Goal: Information Seeking & Learning: Learn about a topic

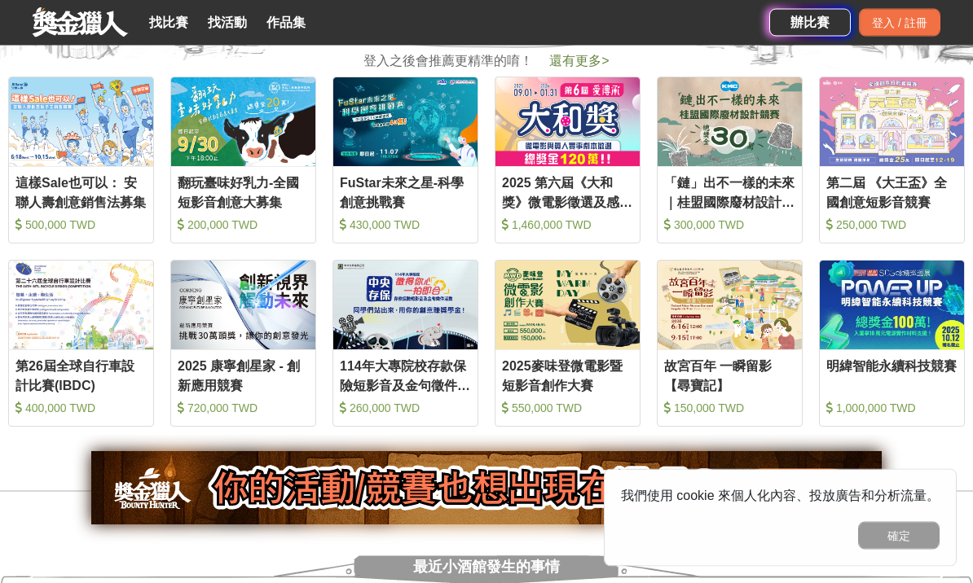
scroll to position [694, 0]
click at [885, 349] on img at bounding box center [892, 305] width 144 height 89
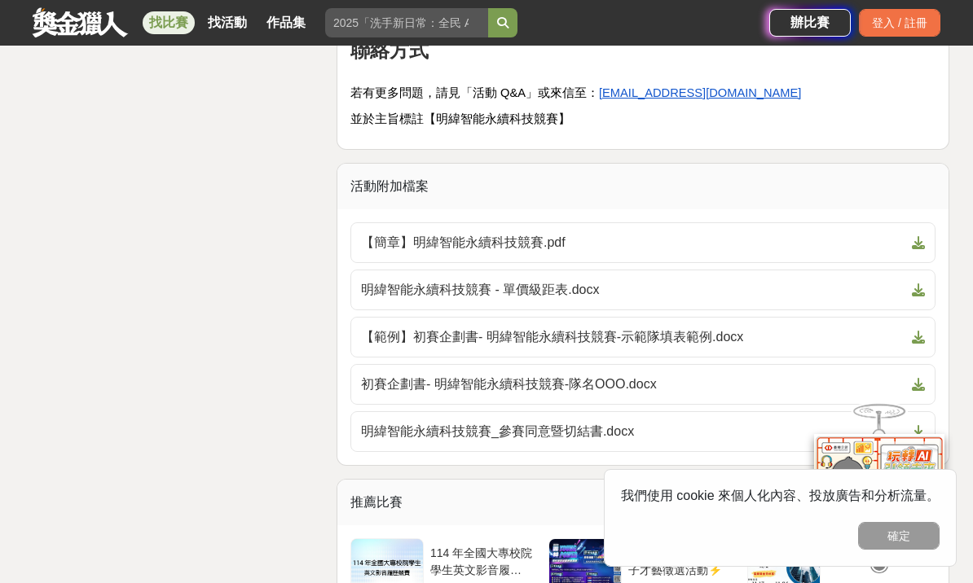
scroll to position [3970, 0]
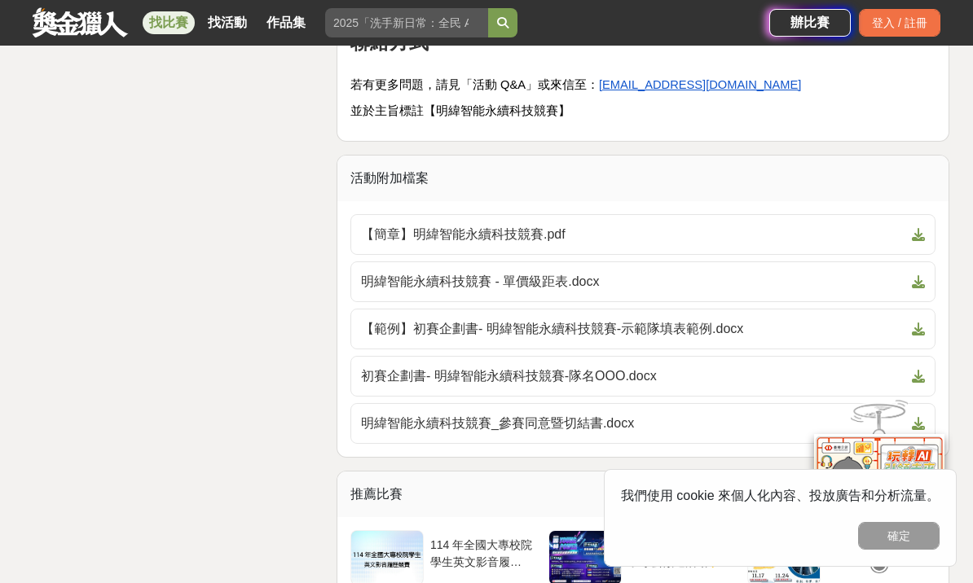
click at [792, 328] on span "【範例】初賽企劃書- 明緯智能永續科技競賽-示範隊填表範例.docx" at bounding box center [633, 329] width 544 height 20
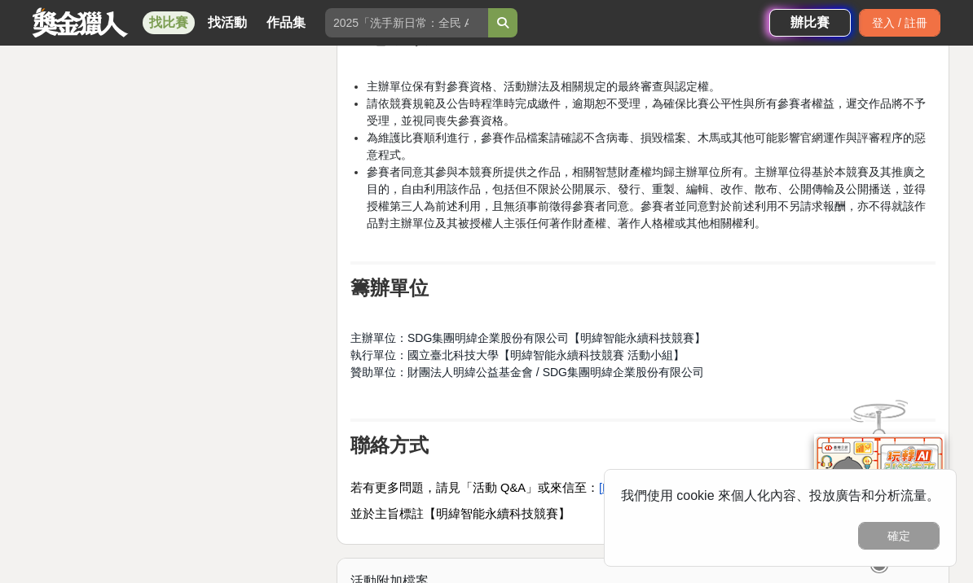
scroll to position [3592, 0]
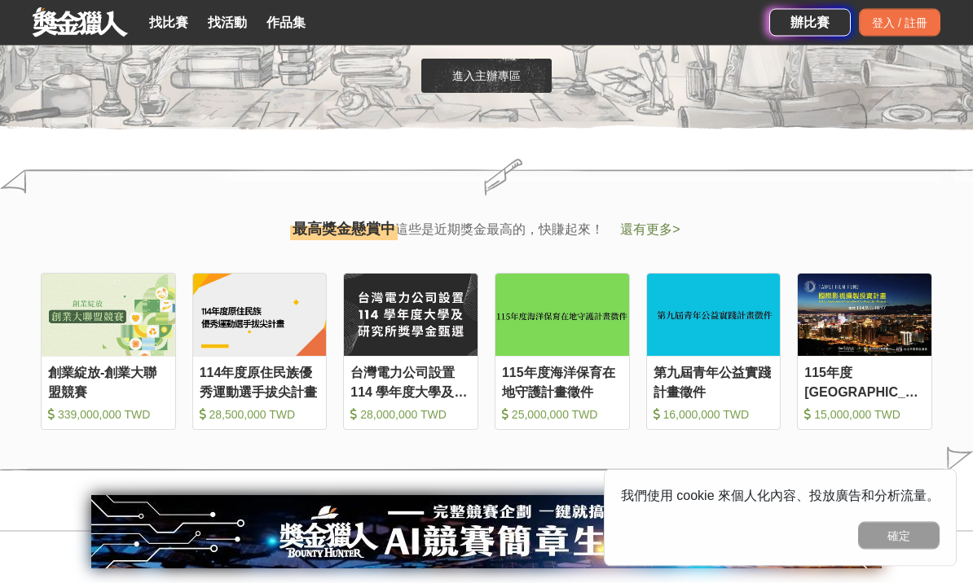
scroll to position [1635, 0]
click at [574, 356] on img at bounding box center [562, 315] width 134 height 82
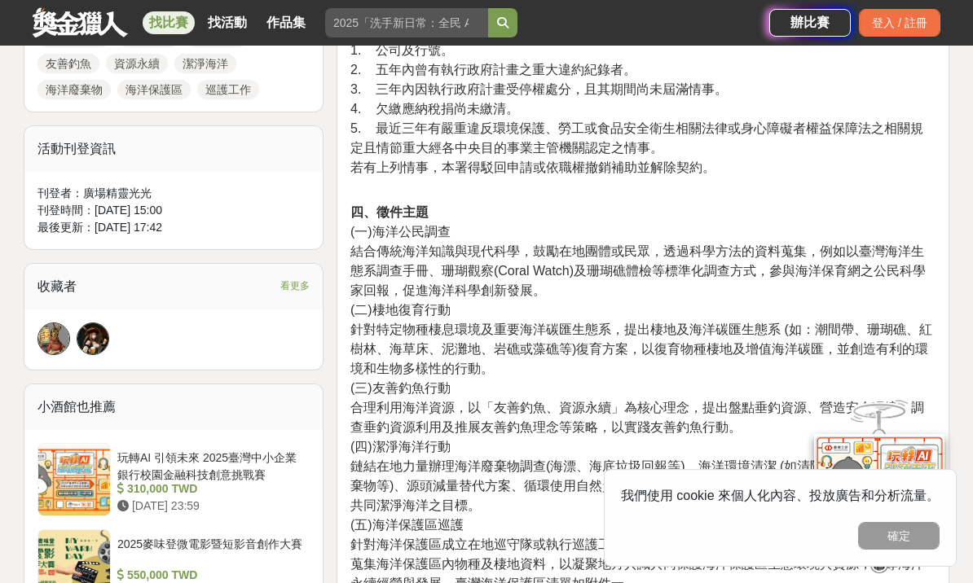
scroll to position [894, 0]
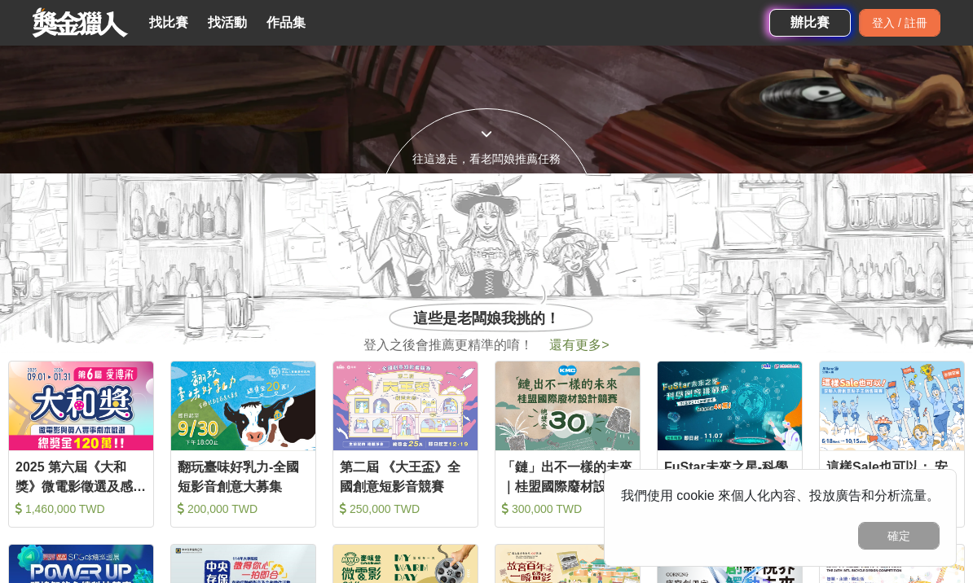
click at [177, 18] on link "找比賽" at bounding box center [169, 22] width 52 height 23
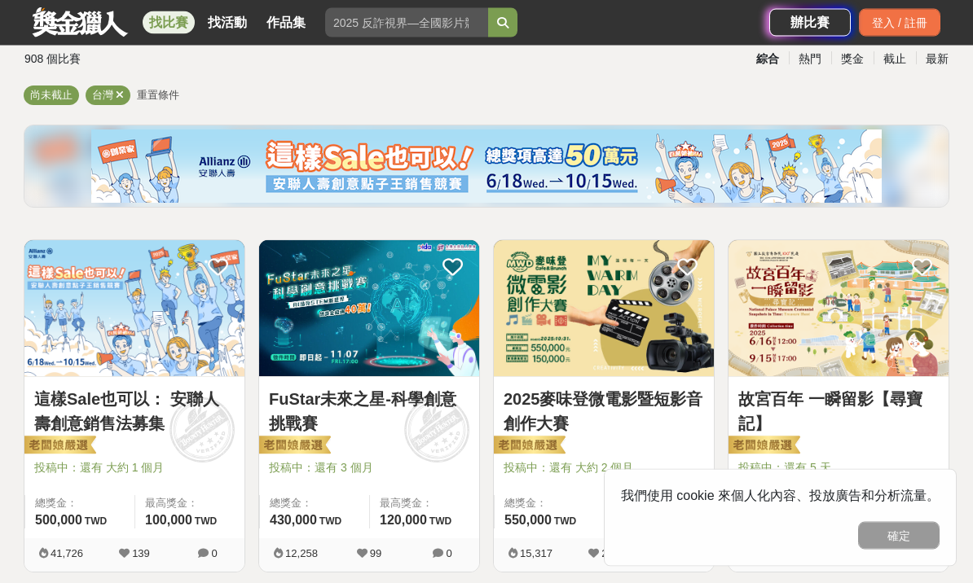
scroll to position [116, 0]
click at [179, 404] on link "這樣Sale也可以： 安聯人壽創意銷售法募集" at bounding box center [134, 411] width 200 height 49
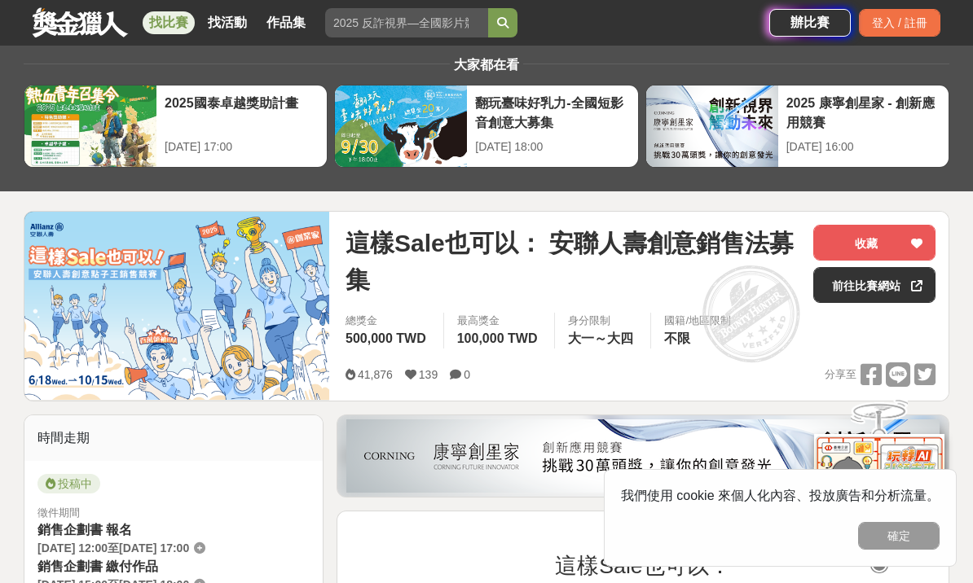
scroll to position [43, 0]
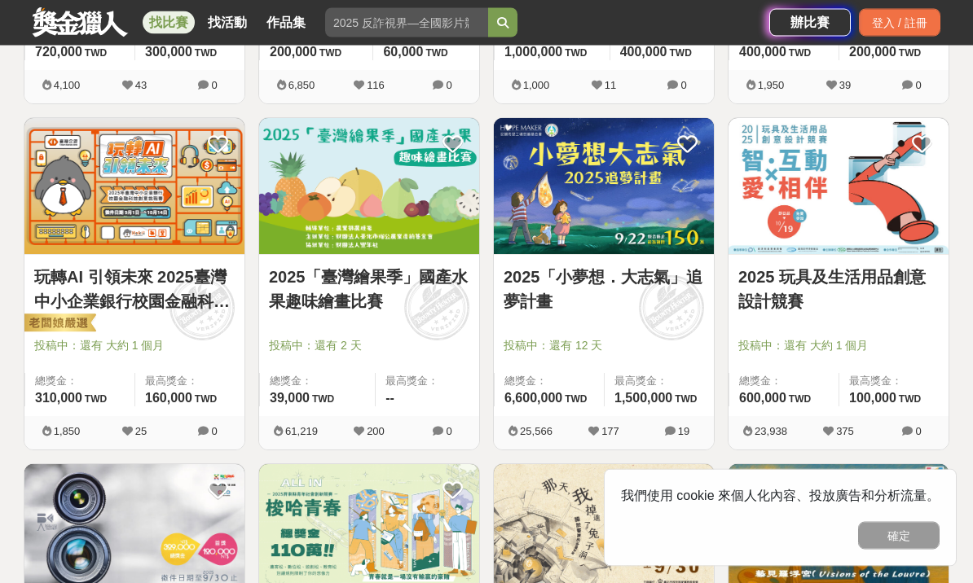
scroll to position [1252, 0]
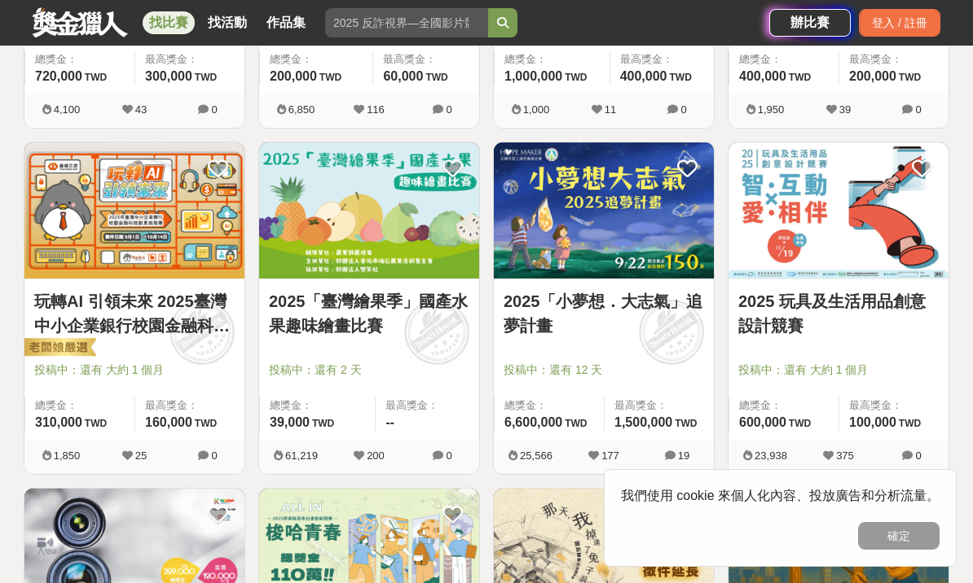
click at [350, 313] on link "2025「臺灣繪果季」國產水果趣味繪畫比賽" at bounding box center [369, 313] width 200 height 49
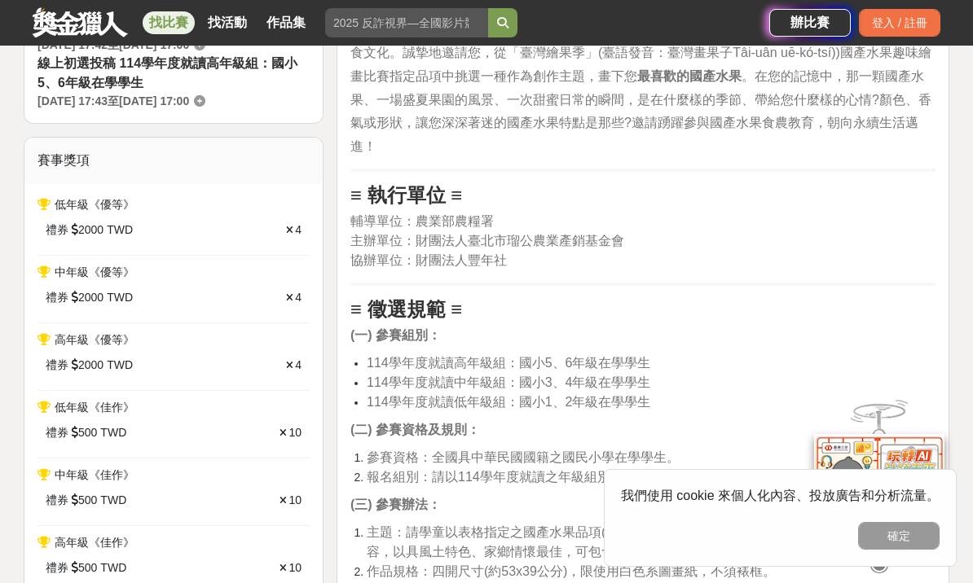
scroll to position [626, 0]
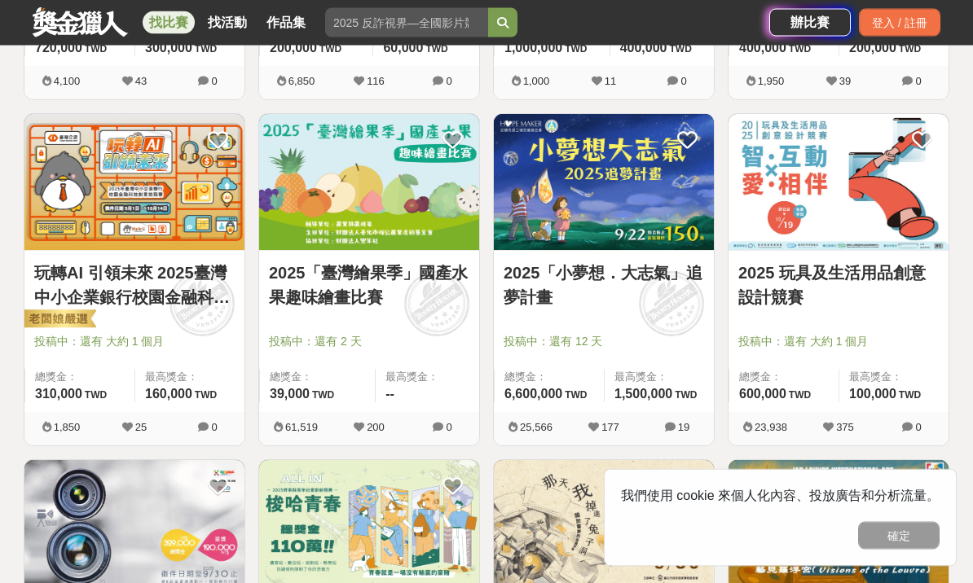
scroll to position [1281, 0]
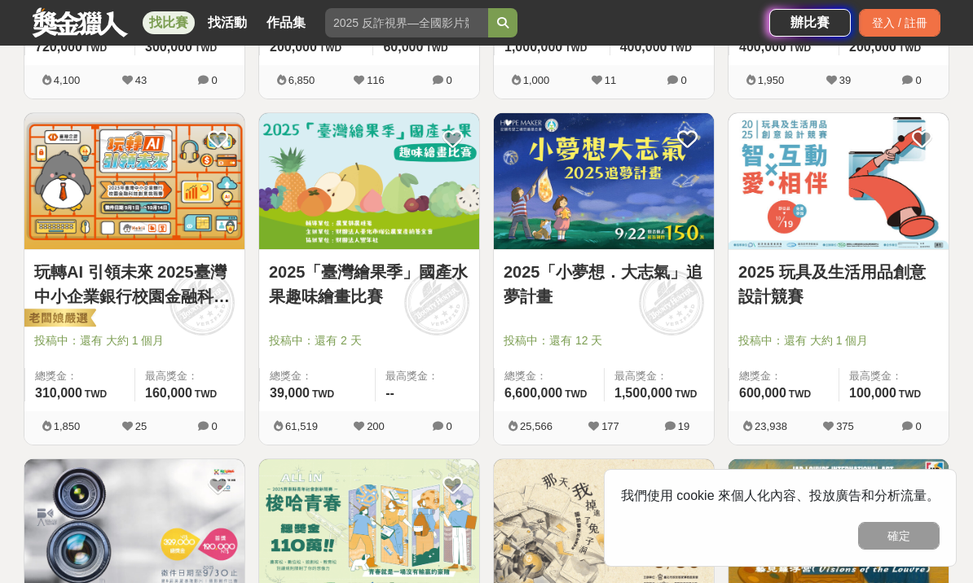
click at [868, 283] on link "2025 玩具及生活用品創意設計競賽" at bounding box center [838, 284] width 200 height 49
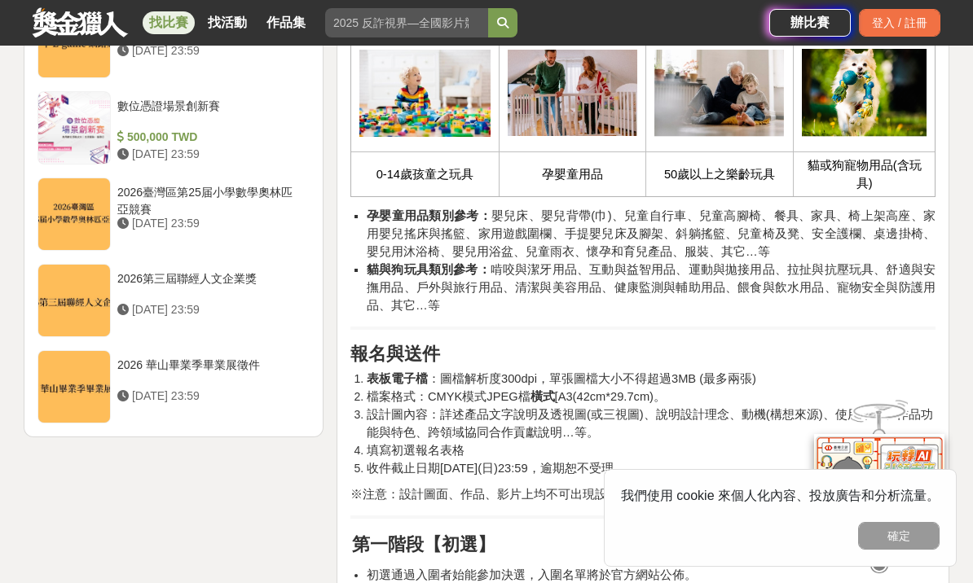
scroll to position [2002, 0]
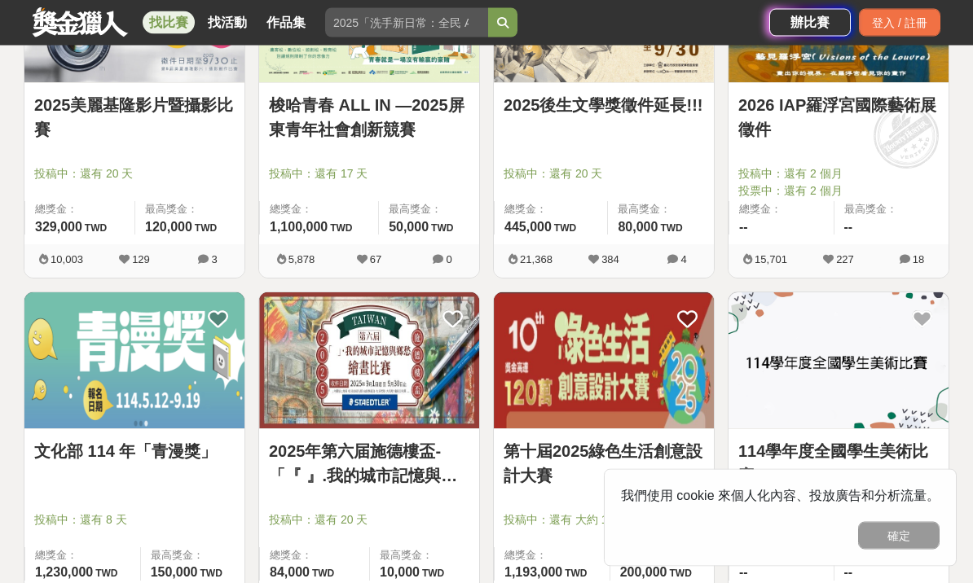
scroll to position [1794, 0]
click at [670, 392] on img at bounding box center [604, 360] width 220 height 136
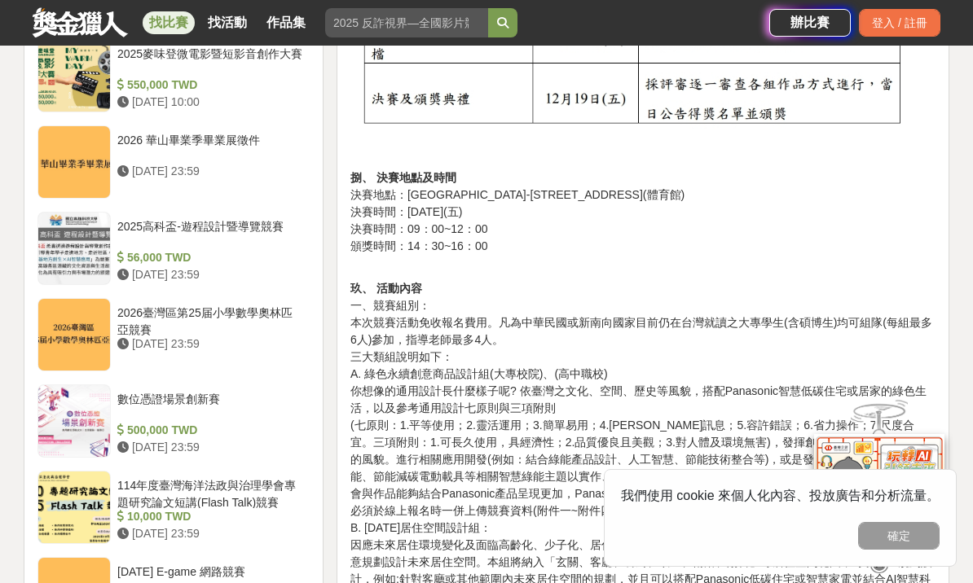
scroll to position [1612, 0]
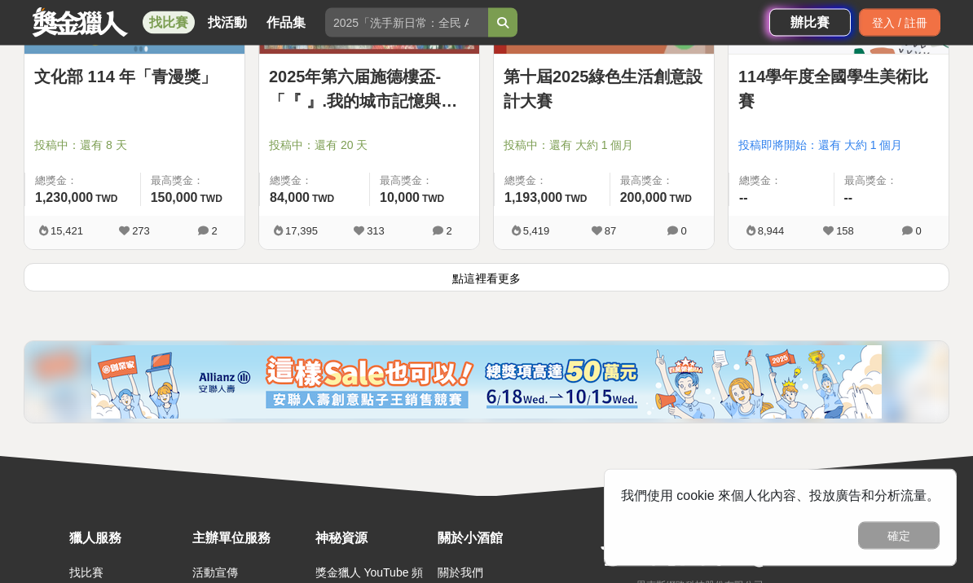
scroll to position [2197, 0]
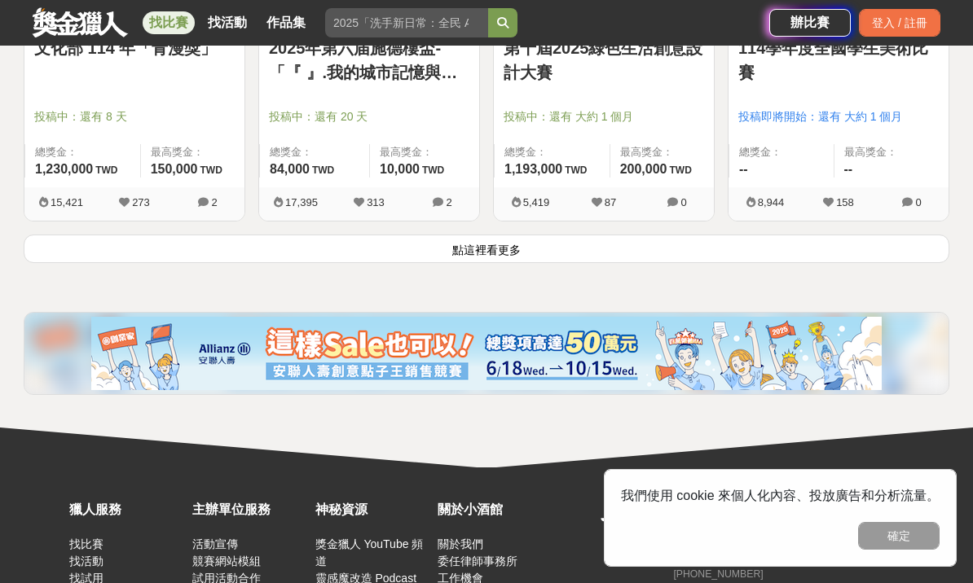
click at [802, 251] on button "點這裡看更多" at bounding box center [486, 249] width 925 height 29
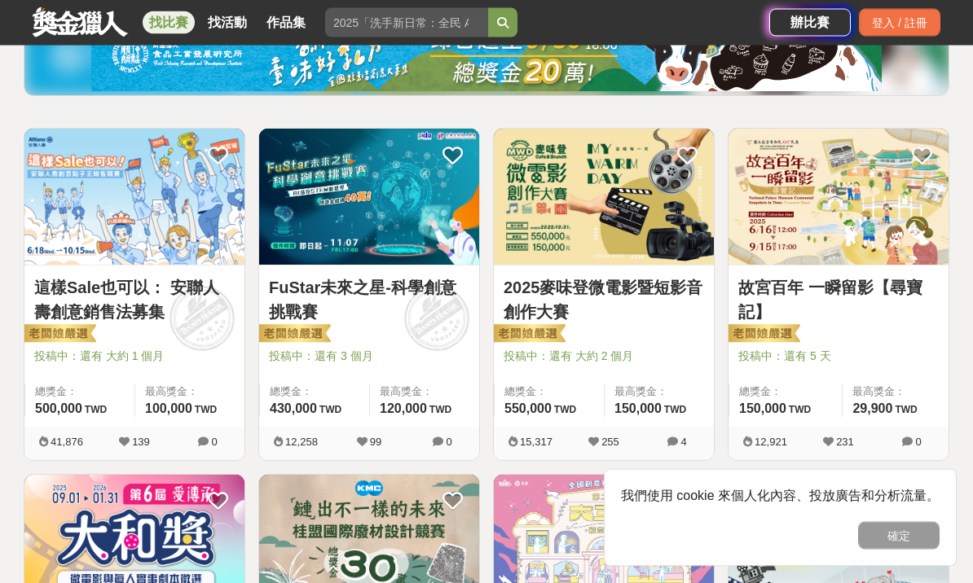
scroll to position [228, 0]
click at [86, 293] on link "這樣Sale也可以： 安聯人壽創意銷售法募集" at bounding box center [134, 299] width 200 height 49
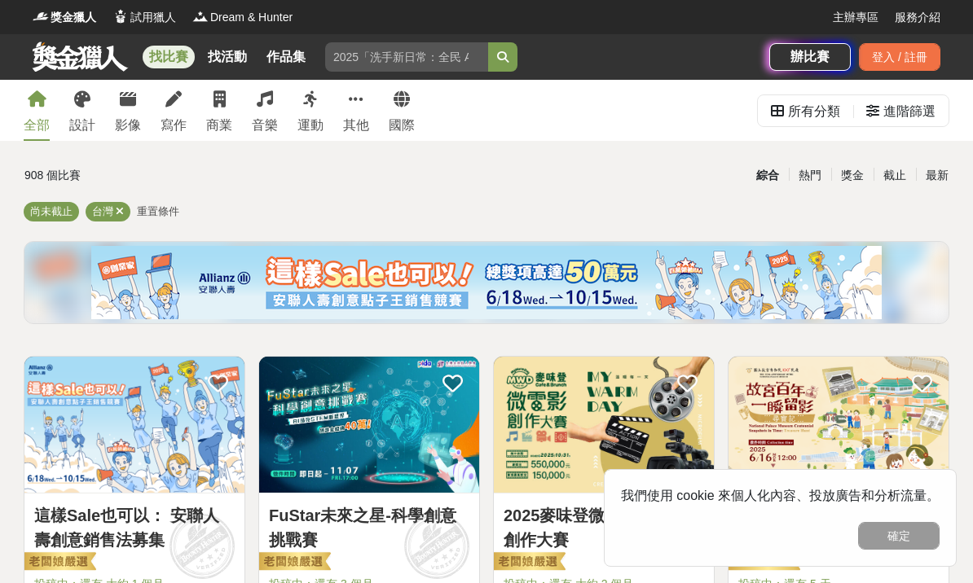
scroll to position [228, 0]
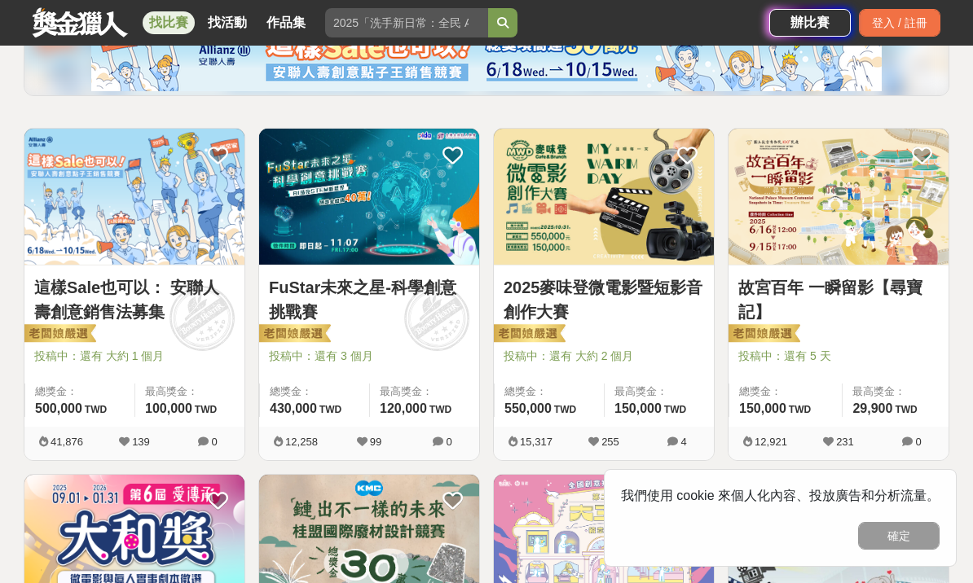
click at [84, 322] on link "這樣Sale也可以： 安聯人壽創意銷售法募集" at bounding box center [134, 299] width 200 height 49
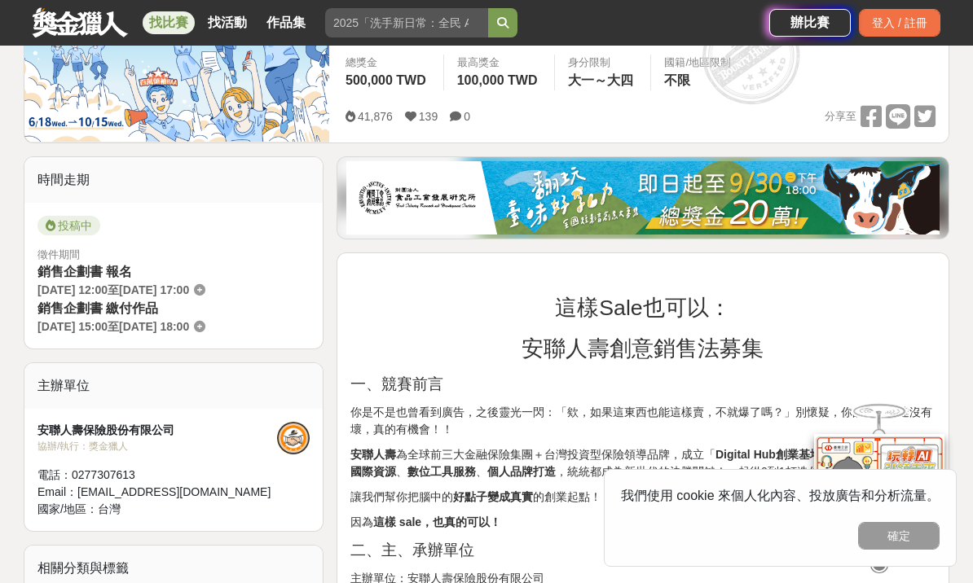
scroll to position [299, 0]
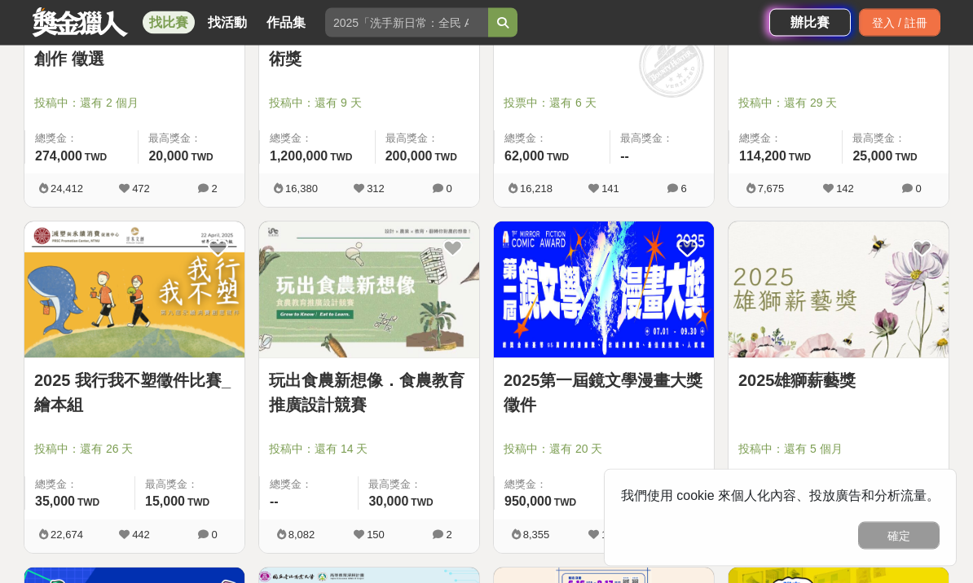
scroll to position [2903, 0]
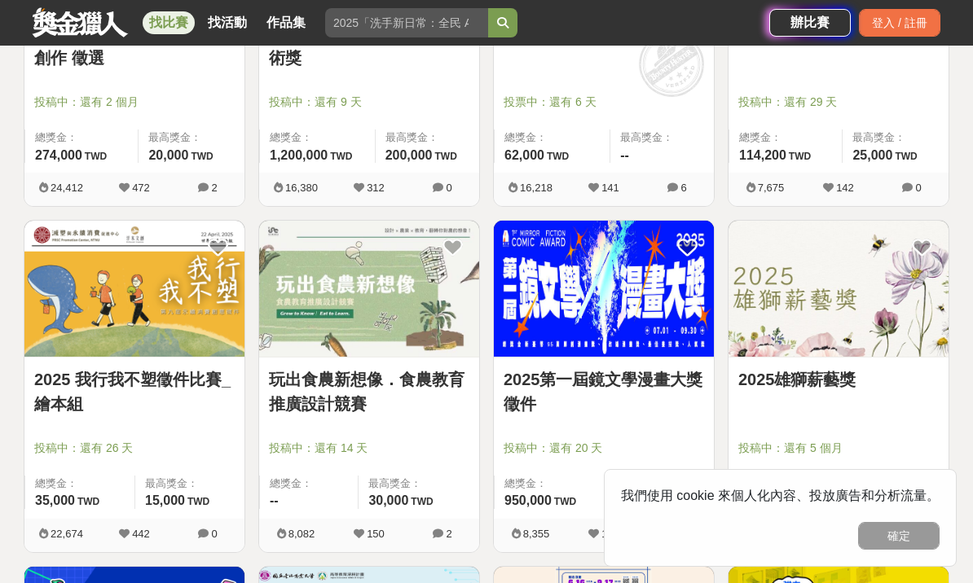
click at [193, 401] on link "2025 我行我不塑徵件比賽_繪本組" at bounding box center [134, 391] width 200 height 49
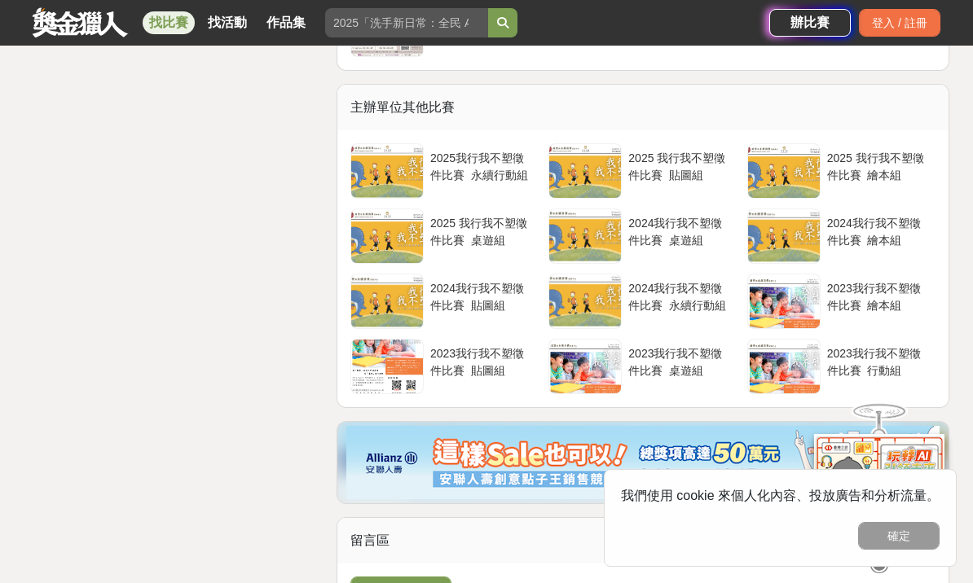
scroll to position [3320, 0]
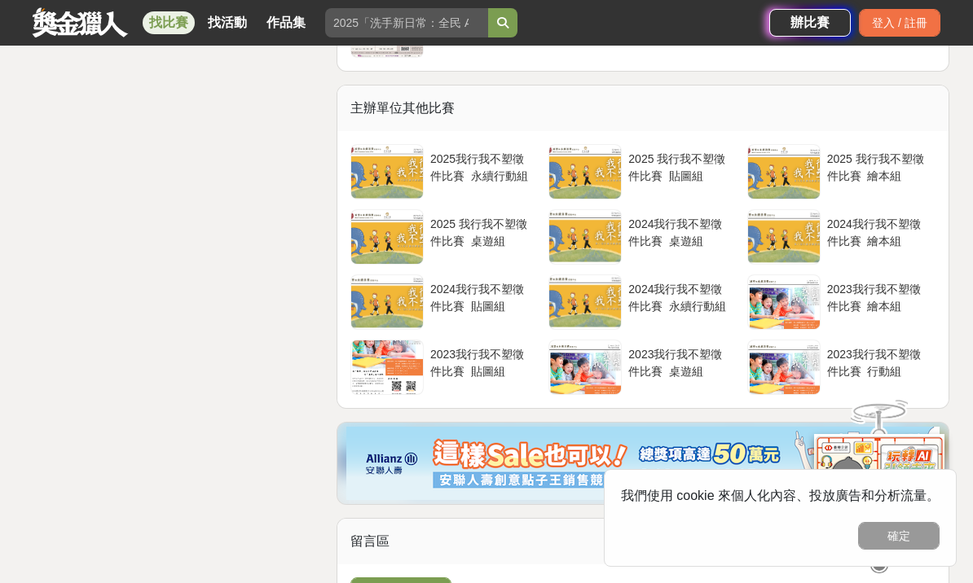
click at [711, 200] on div "2025 我行我不塑徵件比賽_貼圖組" at bounding box center [679, 171] width 115 height 55
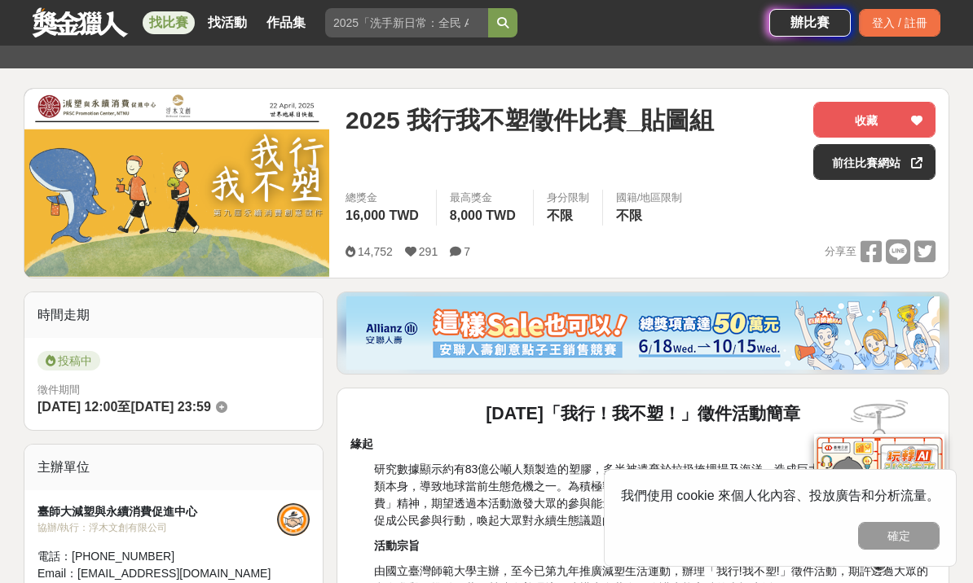
scroll to position [157, 0]
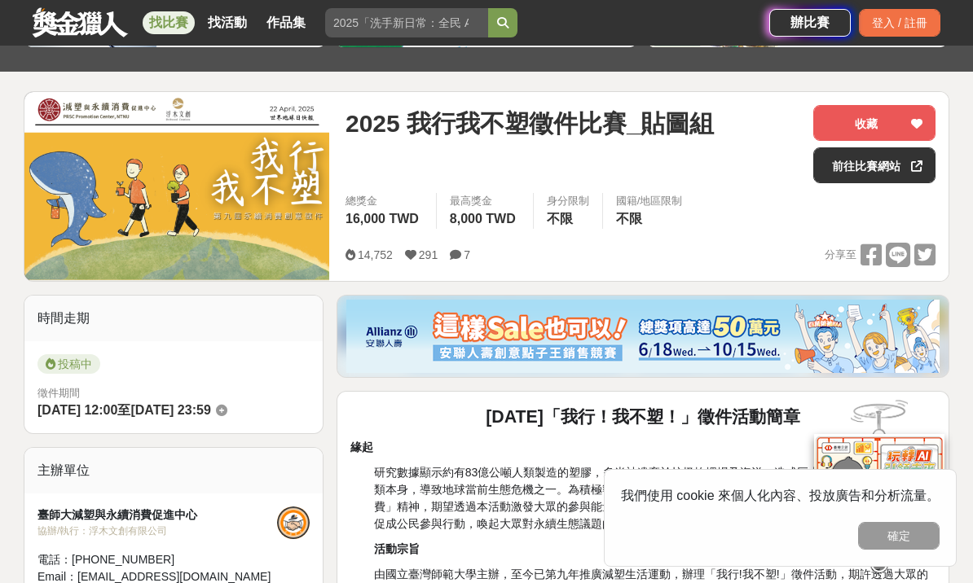
click at [914, 129] on icon at bounding box center [916, 123] width 11 height 11
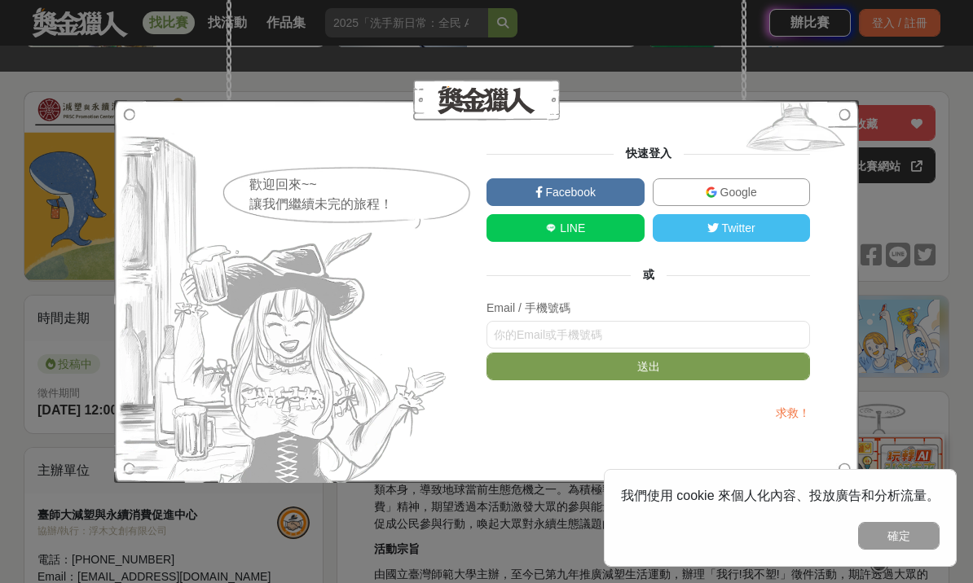
click at [755, 341] on input "text" at bounding box center [647, 335] width 323 height 28
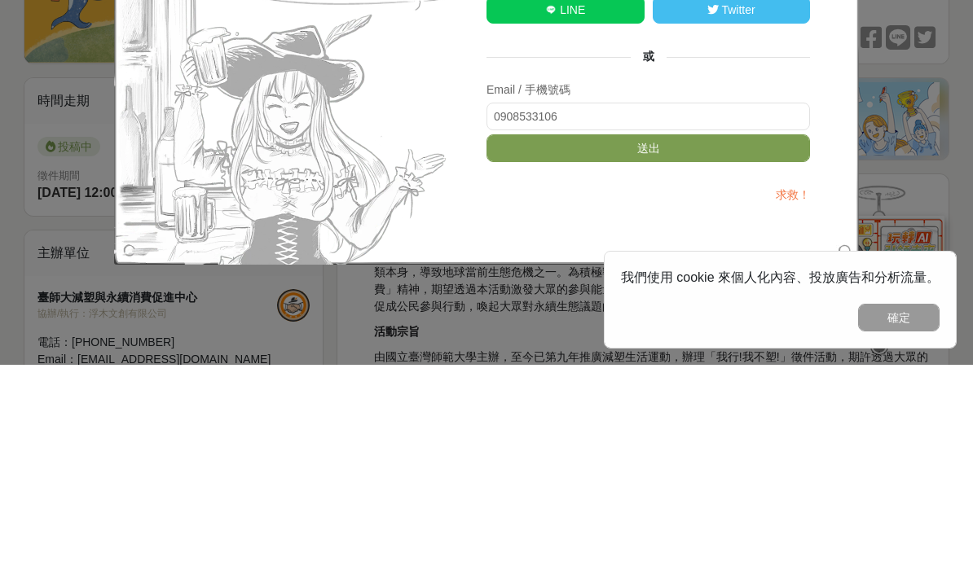
type input "0908533106"
click at [695, 353] on button "送出" at bounding box center [647, 367] width 323 height 28
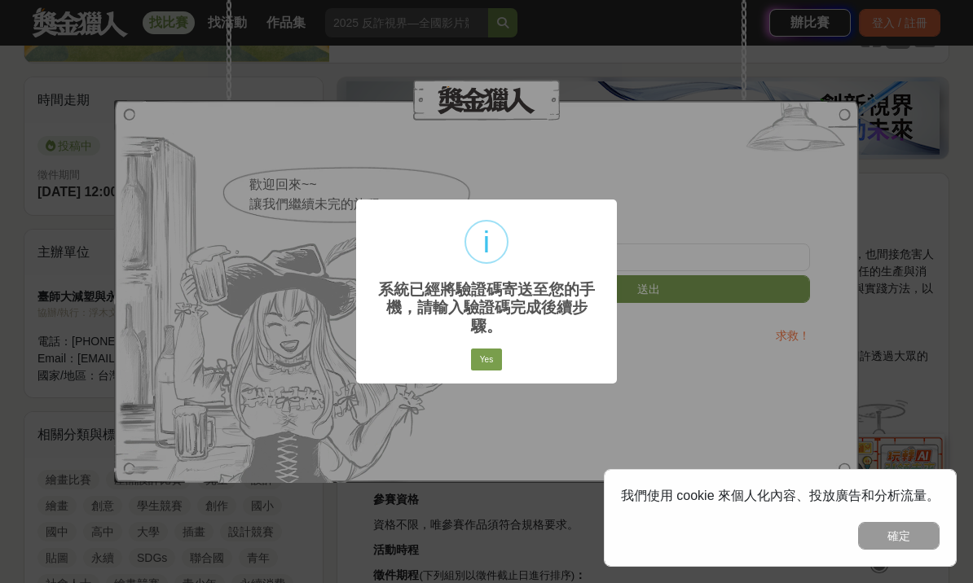
click at [488, 349] on button "Yes" at bounding box center [486, 360] width 31 height 23
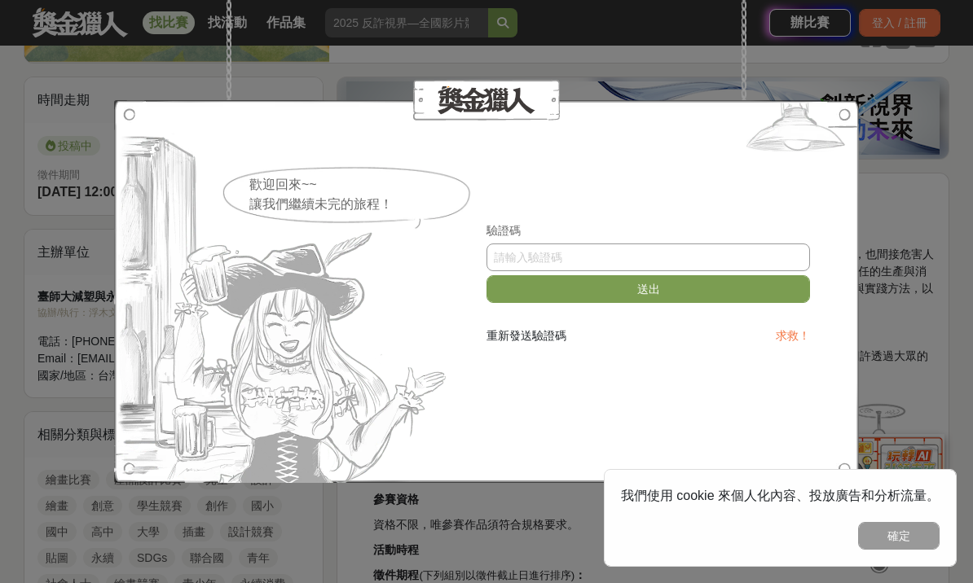
click at [662, 257] on input "text" at bounding box center [647, 258] width 323 height 28
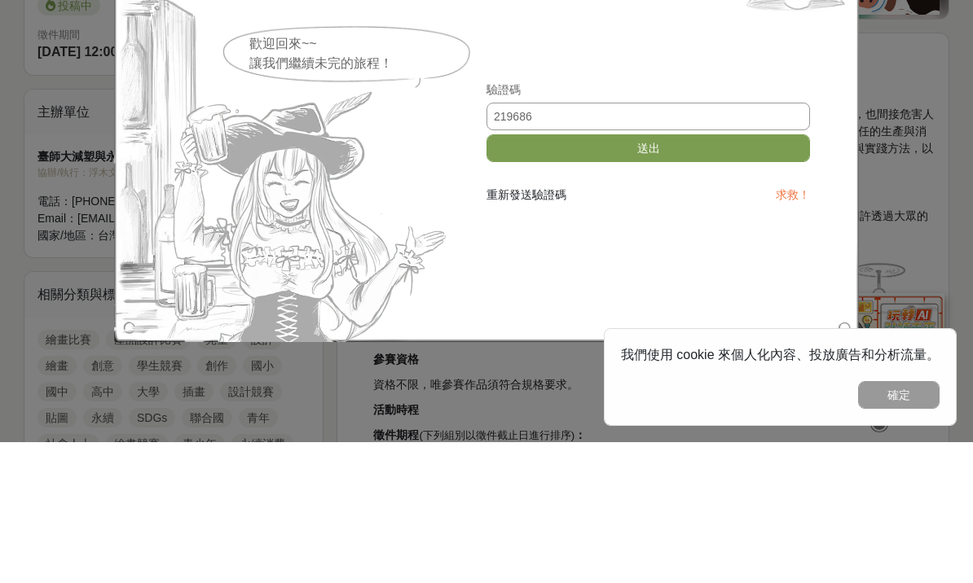
type input "219686"
click at [713, 275] on button "送出" at bounding box center [647, 289] width 323 height 28
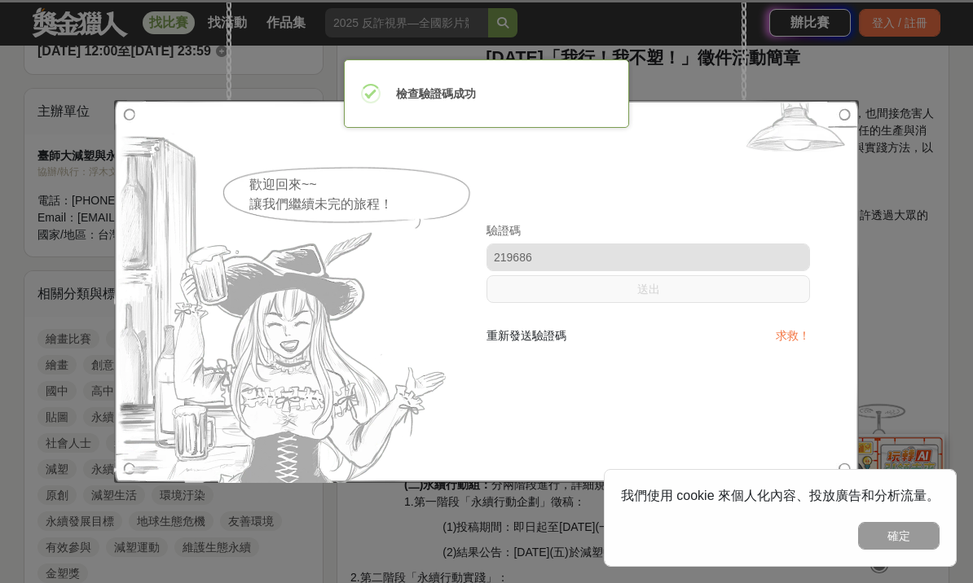
scroll to position [1, 0]
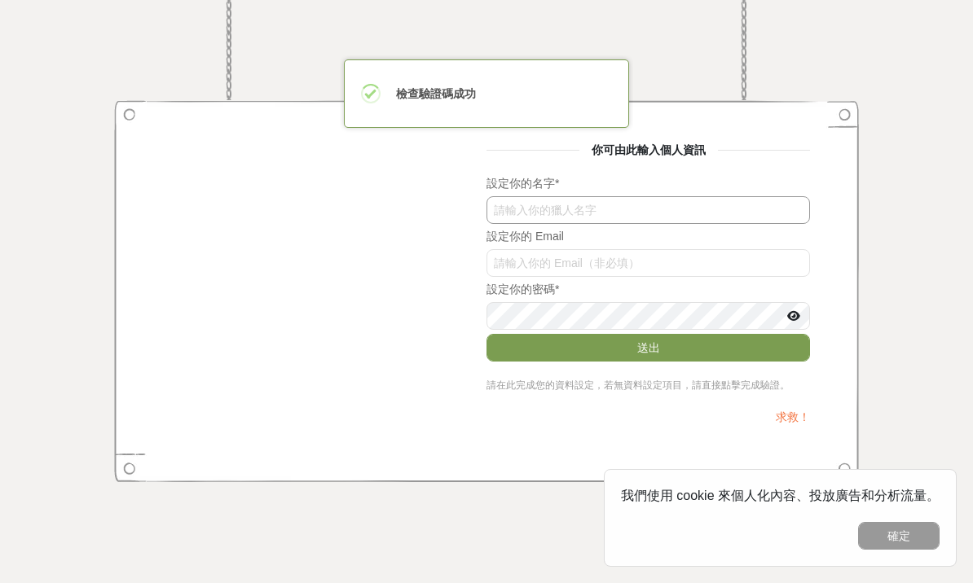
click at [777, 215] on input "text" at bounding box center [647, 210] width 323 height 28
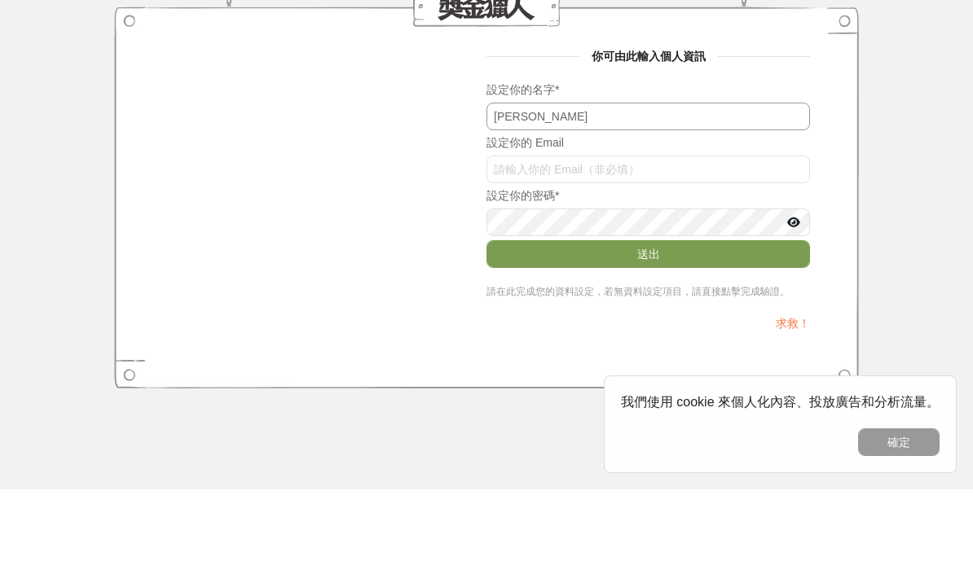
type input "[PERSON_NAME]"
click at [607, 249] on input "text" at bounding box center [647, 263] width 323 height 28
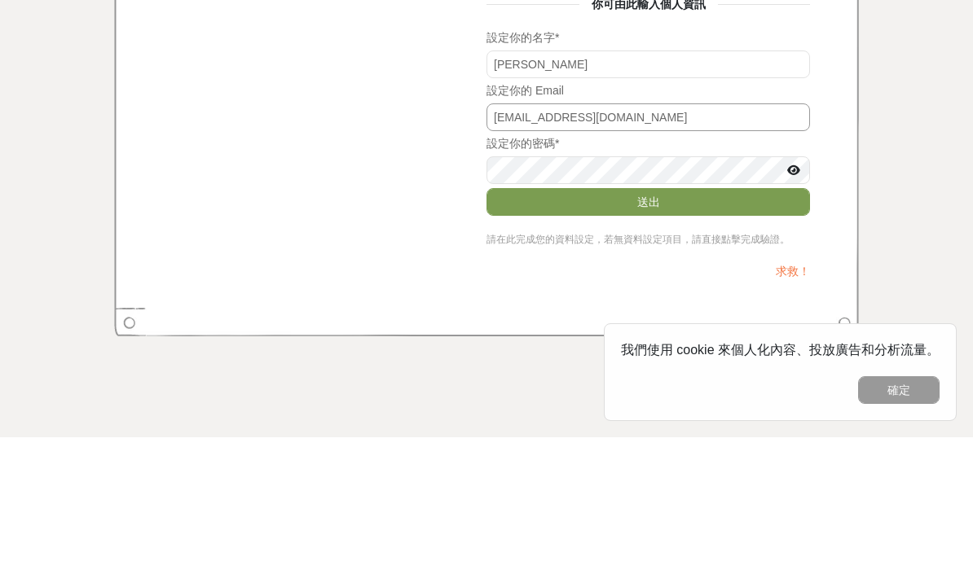
type input "iris940106@gmail.com"
click at [683, 334] on button "送出" at bounding box center [647, 348] width 323 height 28
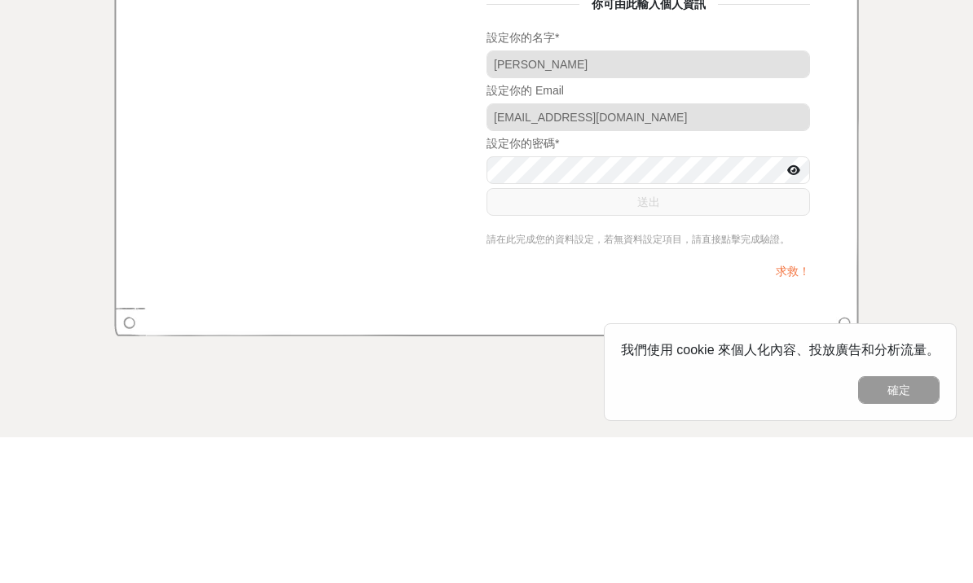
scroll to position [56, 0]
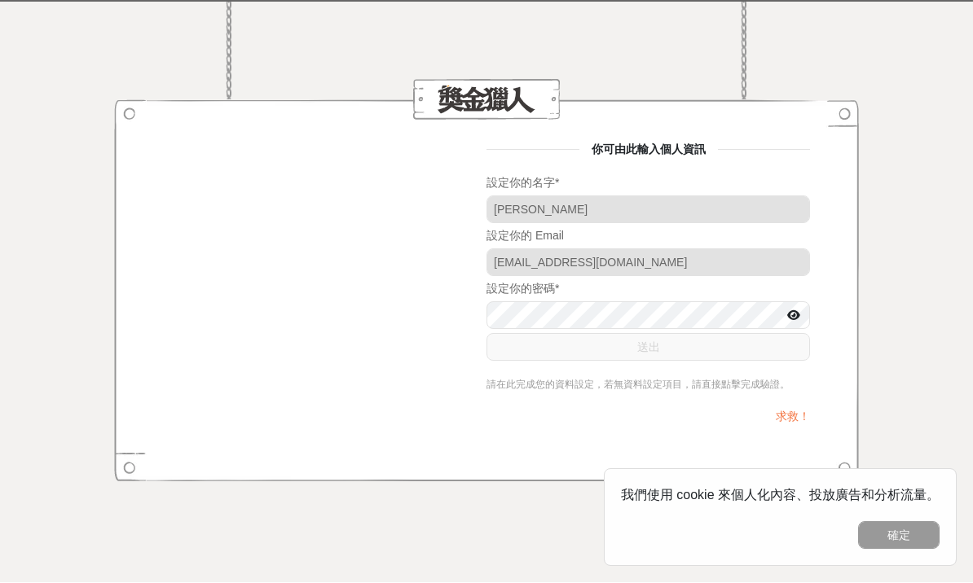
click at [911, 536] on button "確定" at bounding box center [898, 536] width 81 height 28
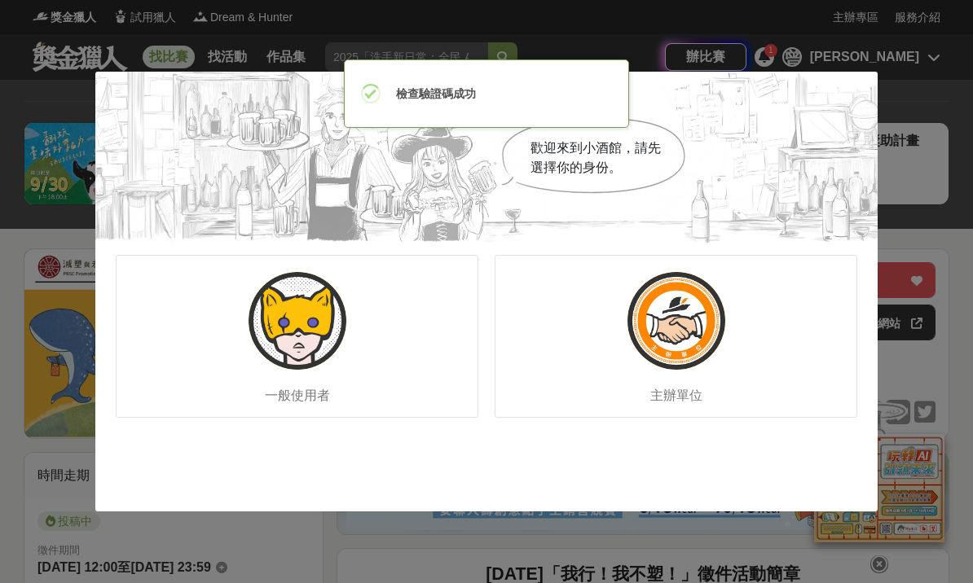
click at [371, 411] on div "一般使用者" at bounding box center [297, 336] width 363 height 163
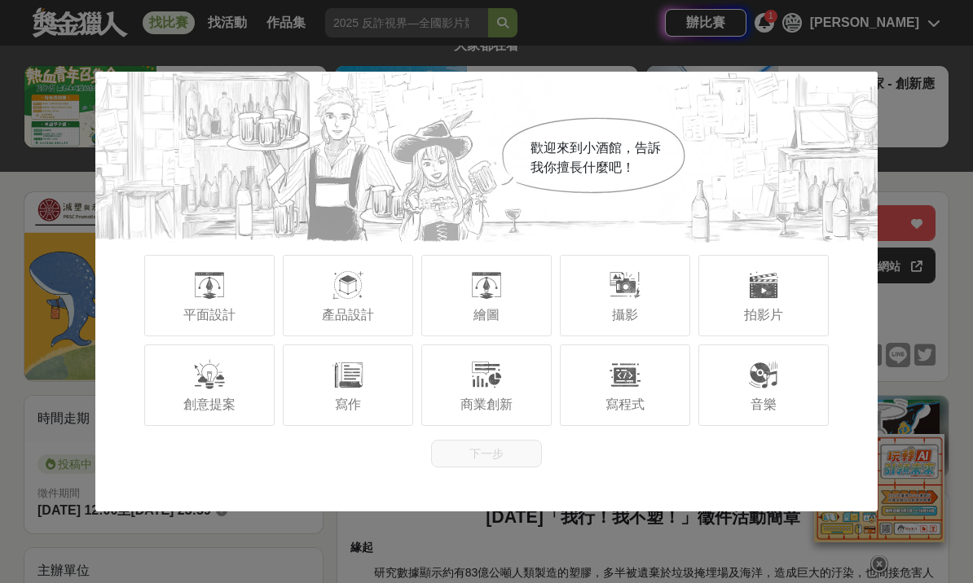
scroll to position [56, 0]
click at [195, 411] on span "創意提案" at bounding box center [209, 405] width 52 height 14
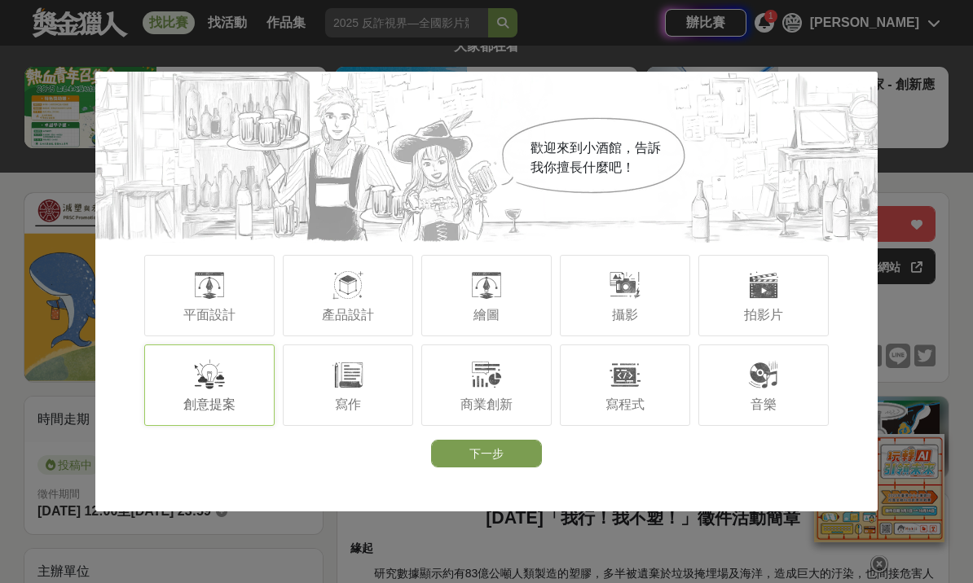
click at [478, 322] on span "繪圖" at bounding box center [486, 315] width 26 height 14
click at [360, 322] on span "產品設計" at bounding box center [348, 315] width 52 height 14
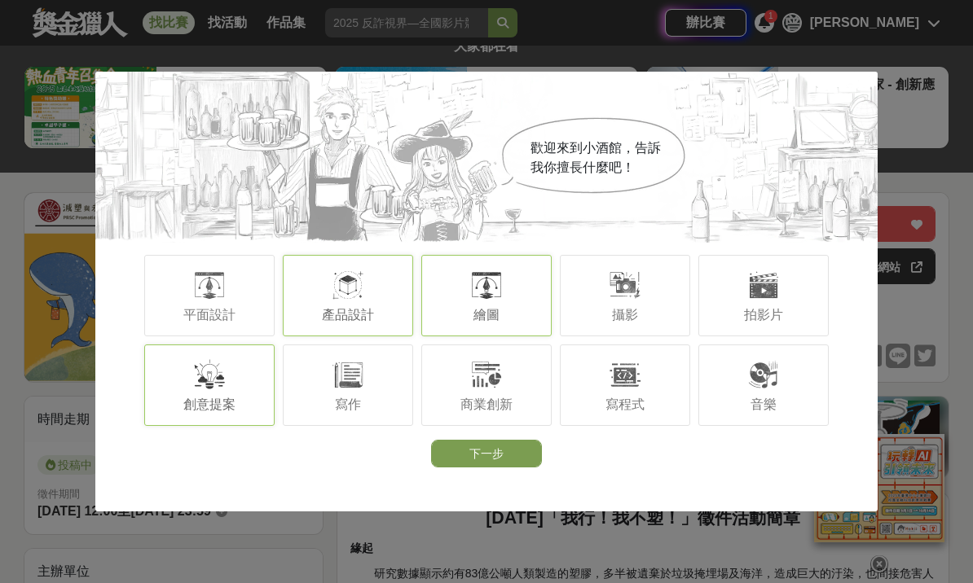
click at [230, 333] on div "平面設計" at bounding box center [209, 295] width 130 height 81
click at [242, 332] on div "平面設計" at bounding box center [209, 295] width 130 height 81
click at [239, 333] on div "平面設計" at bounding box center [209, 295] width 130 height 81
click at [363, 426] on div "寫作" at bounding box center [348, 385] width 130 height 81
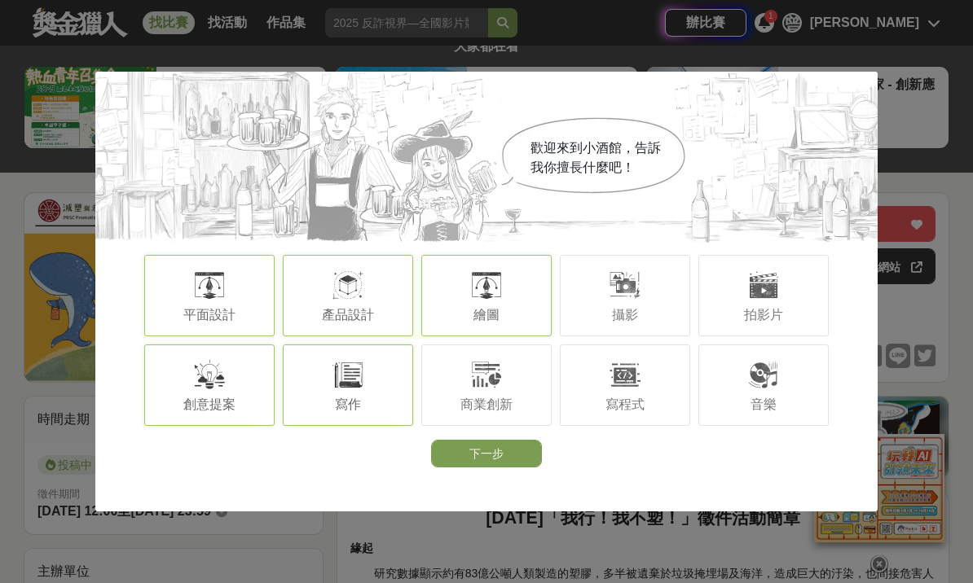
click at [516, 425] on div "商業創新" at bounding box center [486, 385] width 130 height 81
click at [525, 468] on button "下一步" at bounding box center [486, 454] width 111 height 28
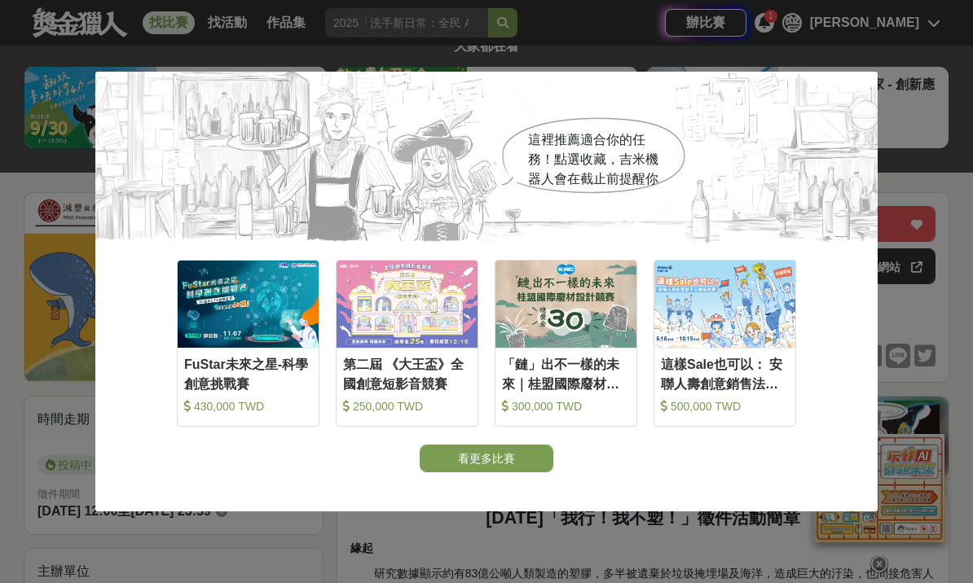
click at [536, 472] on button "看更多比賽" at bounding box center [487, 459] width 134 height 28
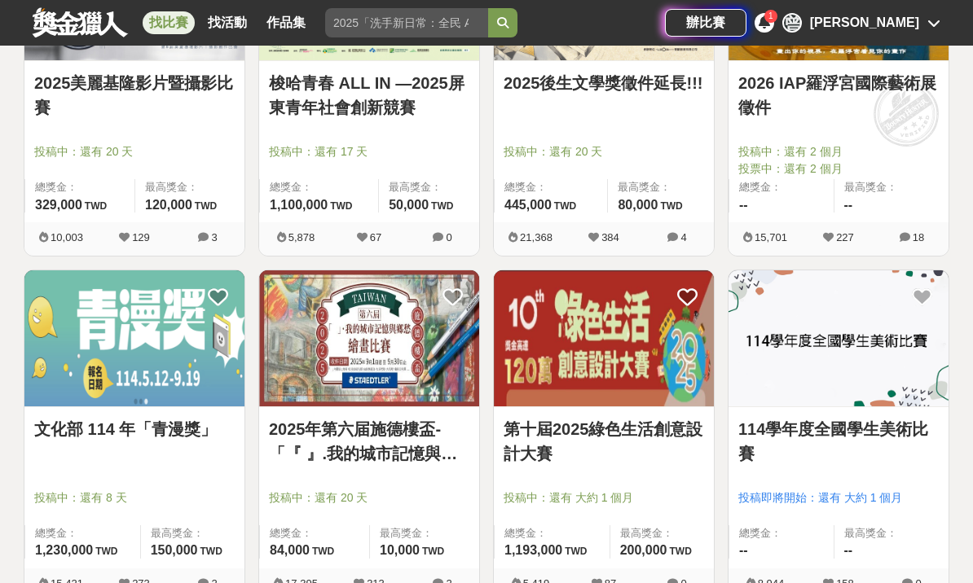
scroll to position [1818, 0]
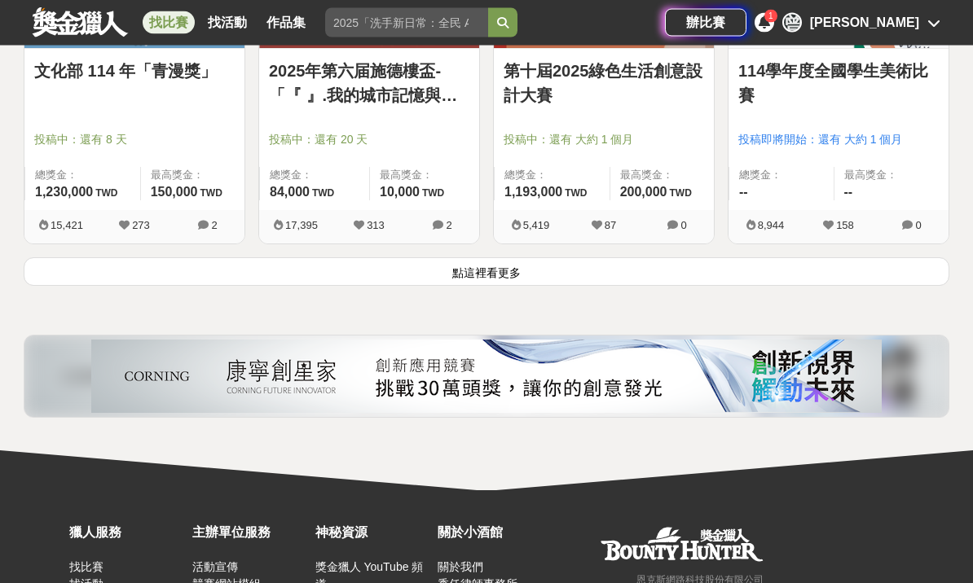
click at [757, 275] on button "點這裡看更多" at bounding box center [486, 272] width 925 height 29
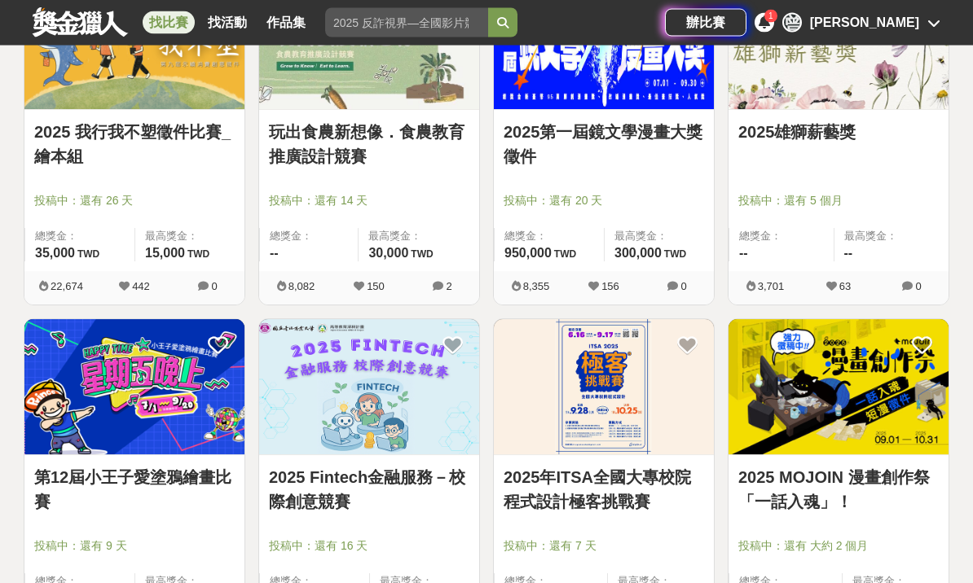
scroll to position [3151, 0]
click at [160, 131] on link "2025 我行我不塑徵件比賽_繪本組" at bounding box center [134, 144] width 200 height 49
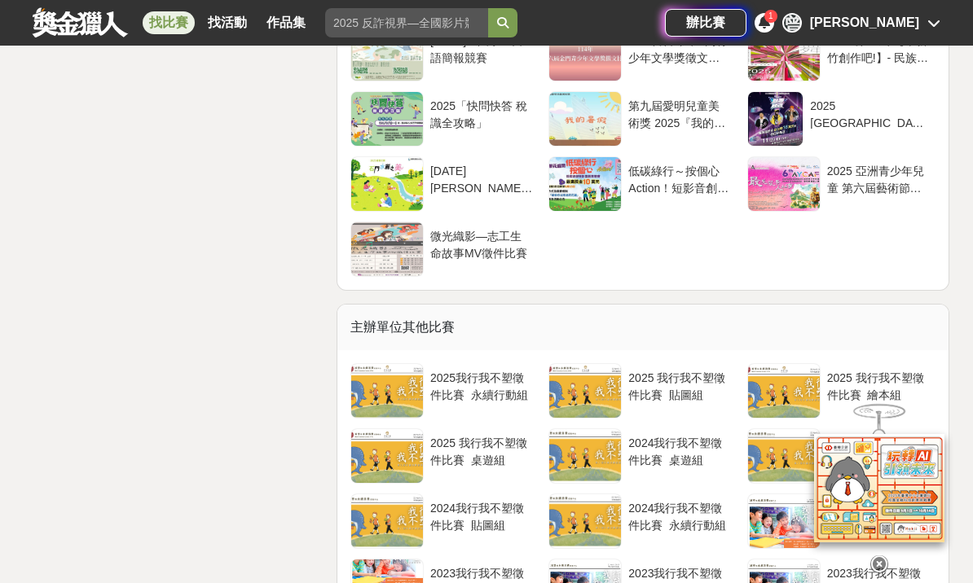
scroll to position [3113, 0]
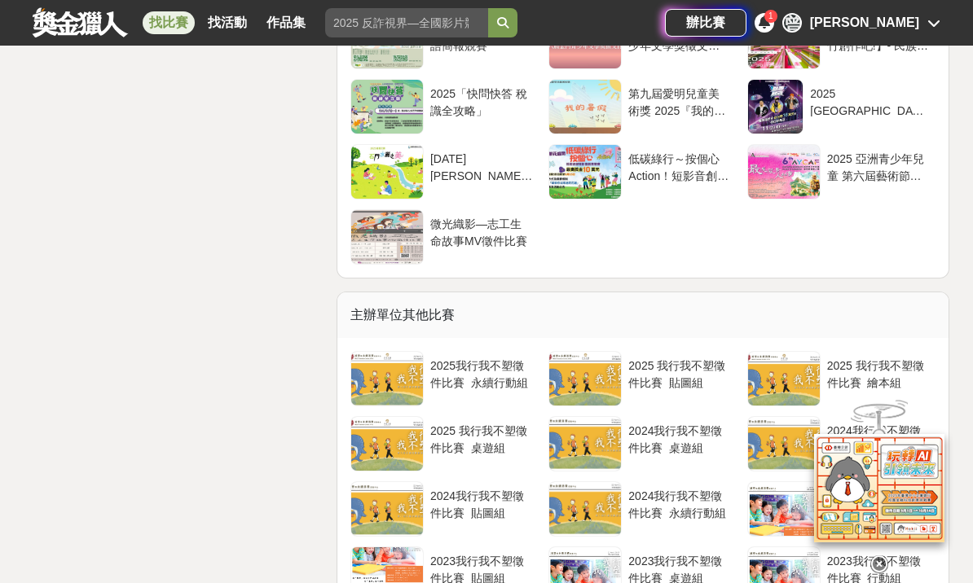
click at [685, 389] on div "2025 我行我不塑徵件比賽_貼圖組" at bounding box center [679, 373] width 102 height 31
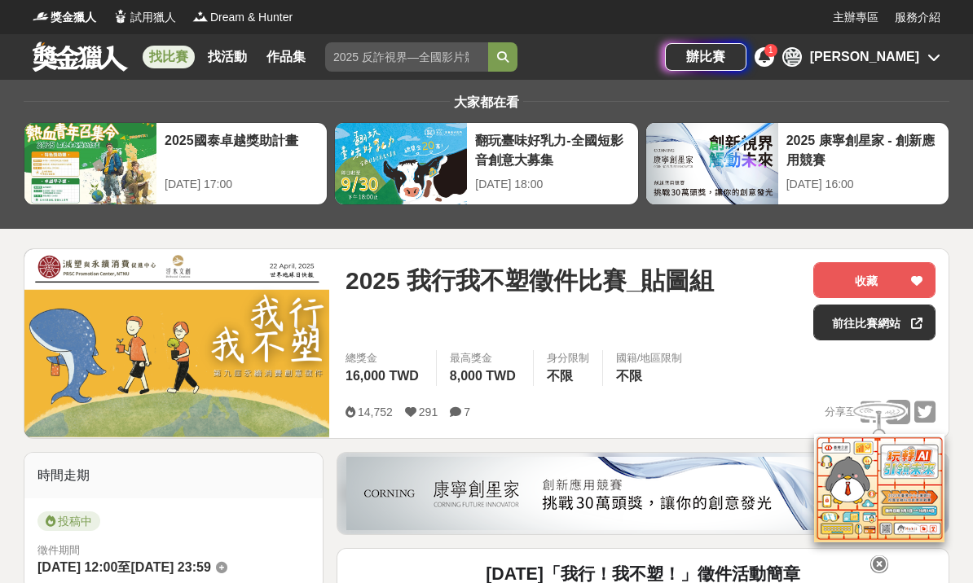
click at [920, 276] on icon at bounding box center [916, 280] width 11 height 11
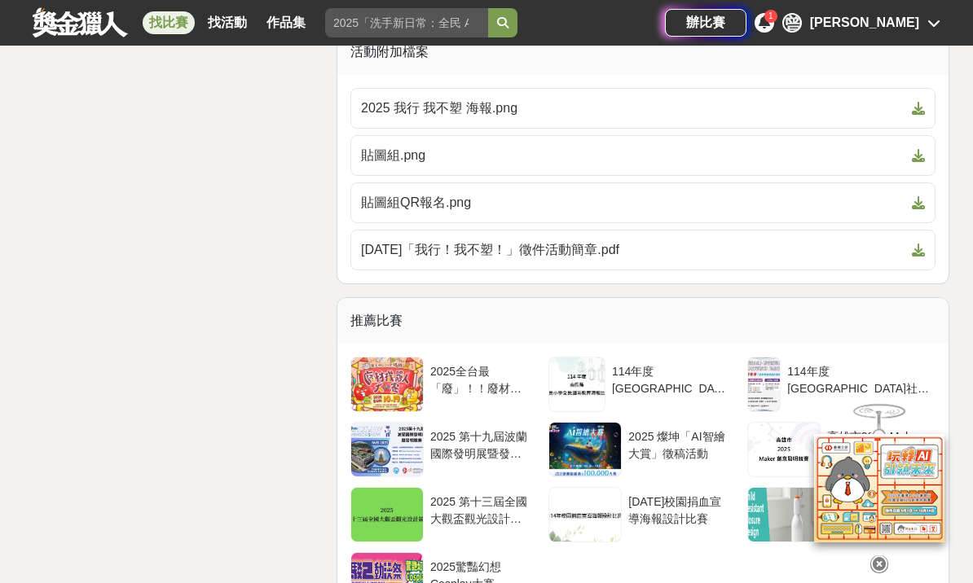
scroll to position [2690, 0]
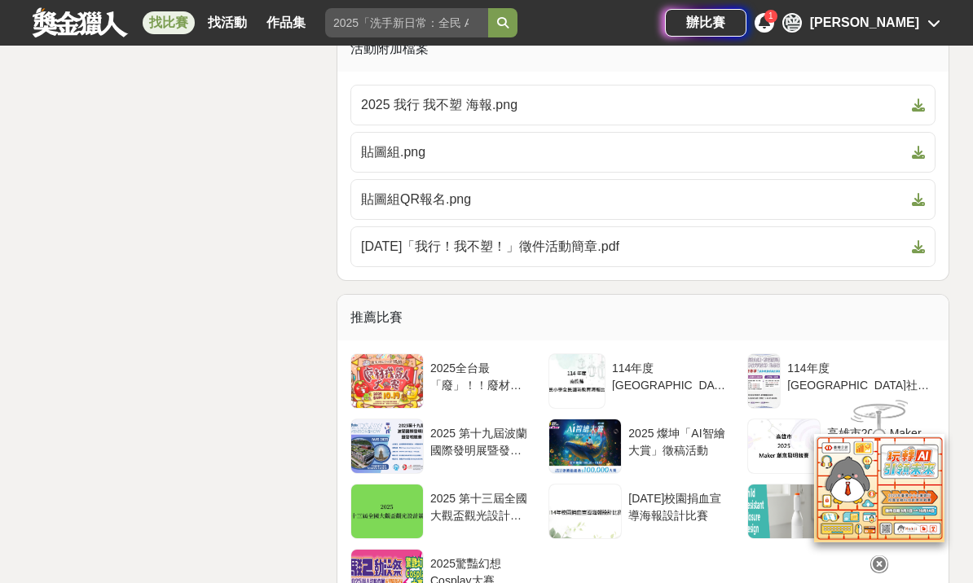
click at [477, 115] on span "2025 我行 我不塑 海報.png" at bounding box center [633, 105] width 544 height 20
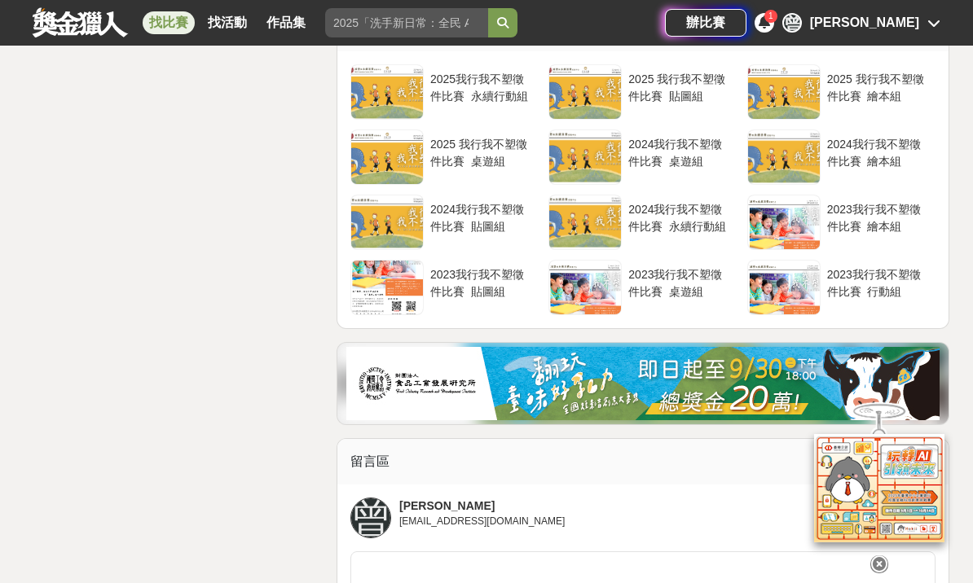
scroll to position [3328, 0]
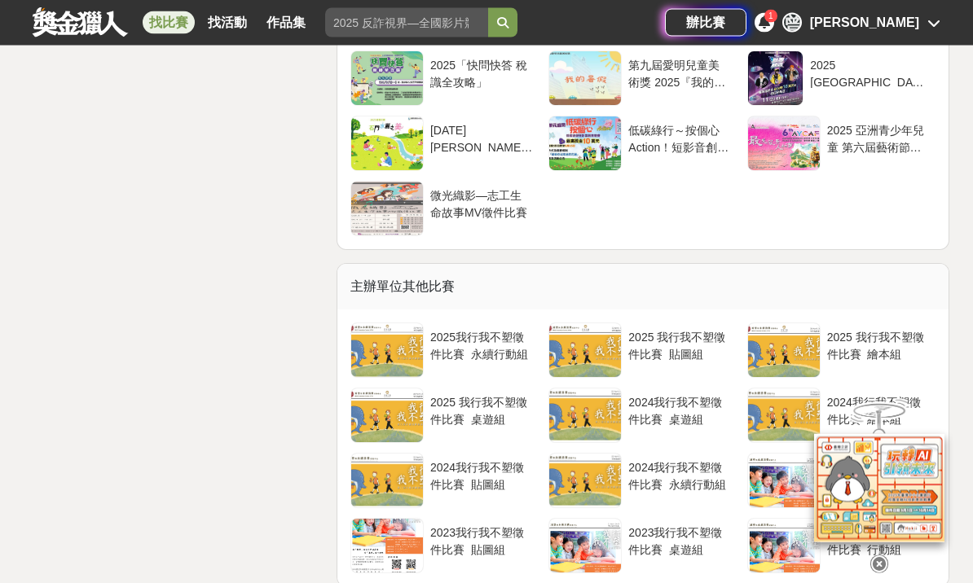
scroll to position [3165, 0]
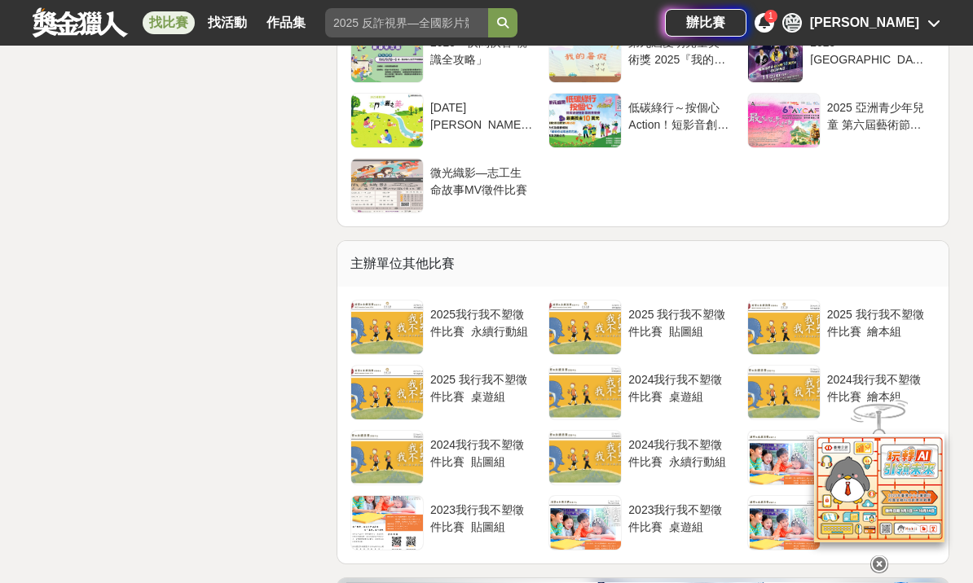
click at [513, 337] on div "2025我行我不塑徵件比賽_永續行動組" at bounding box center [481, 321] width 102 height 31
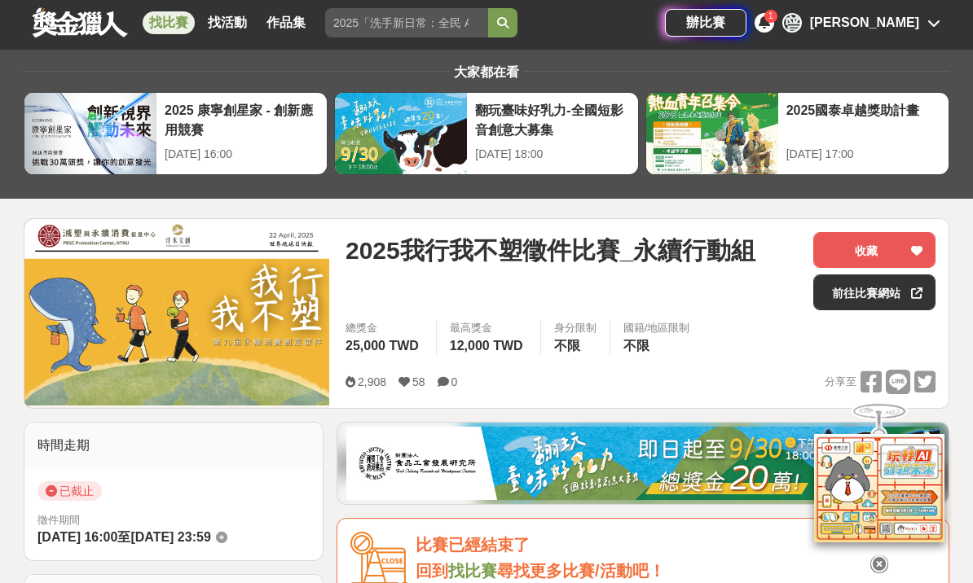
scroll to position [29, 0]
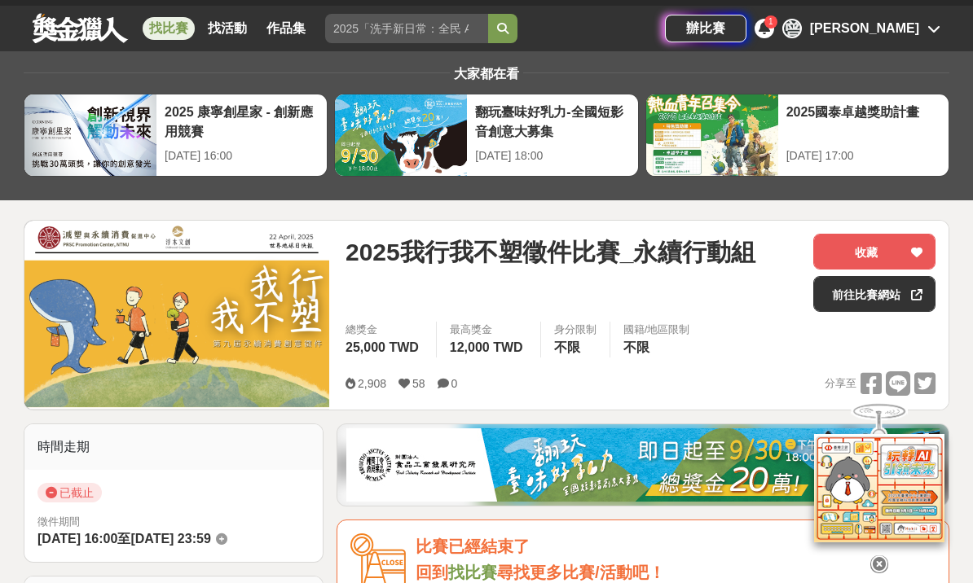
click at [244, 29] on link "找活動" at bounding box center [227, 28] width 52 height 23
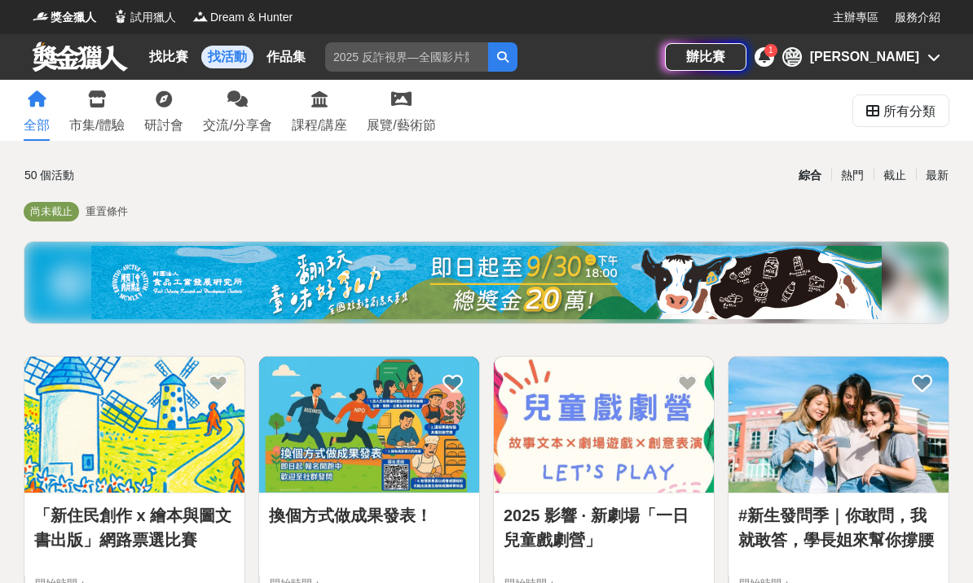
click at [174, 49] on link "找比賽" at bounding box center [169, 57] width 52 height 23
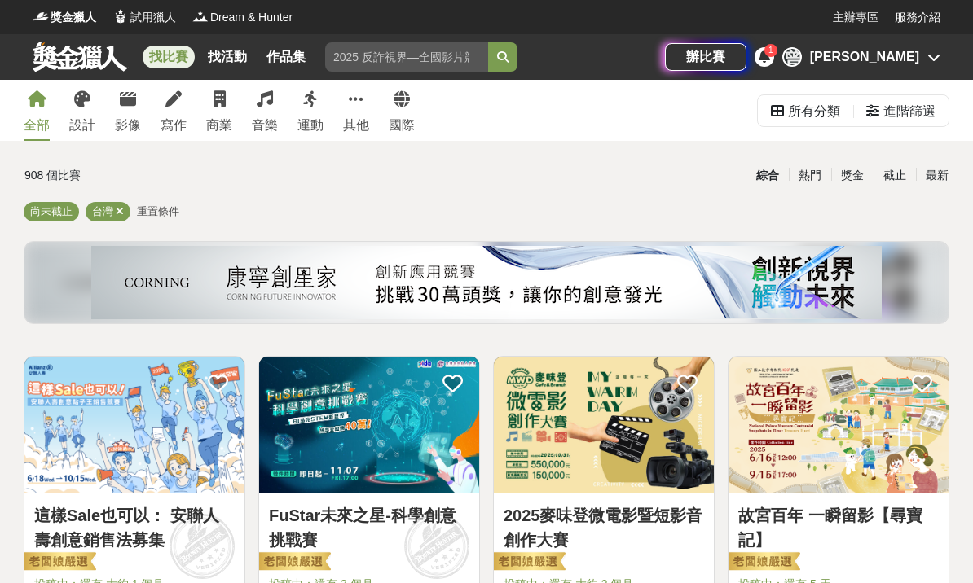
click at [355, 99] on icon at bounding box center [356, 99] width 15 height 16
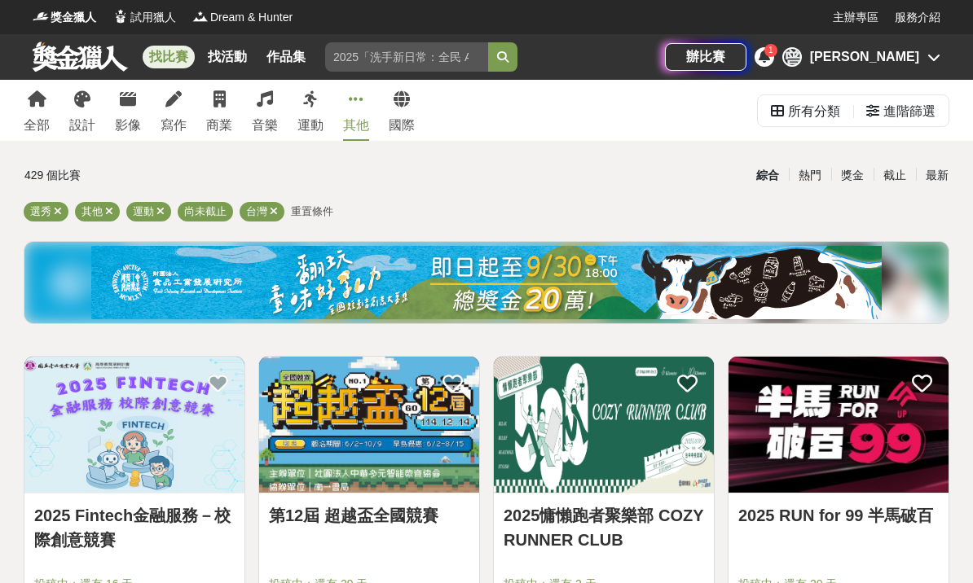
click at [38, 108] on link "全部" at bounding box center [37, 110] width 26 height 61
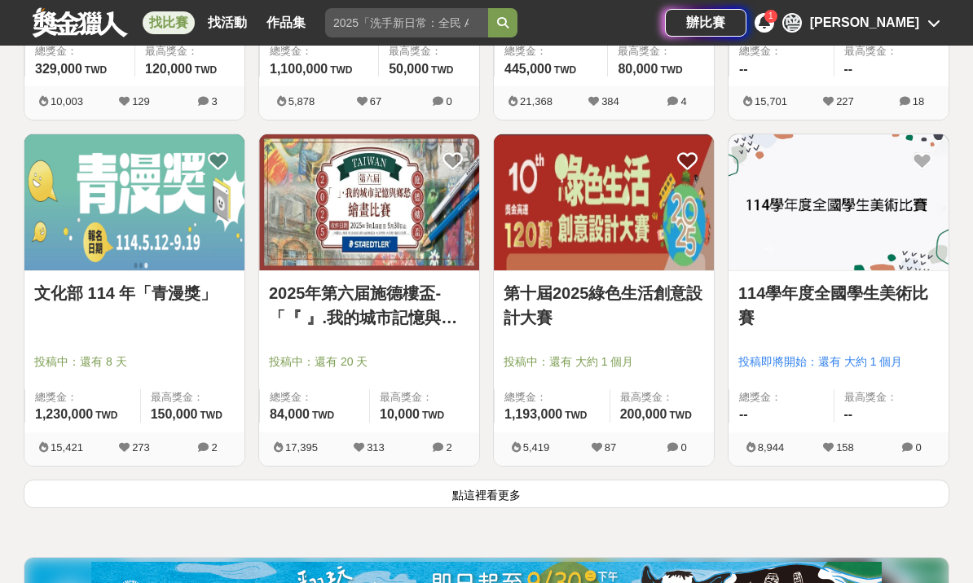
scroll to position [1951, 0]
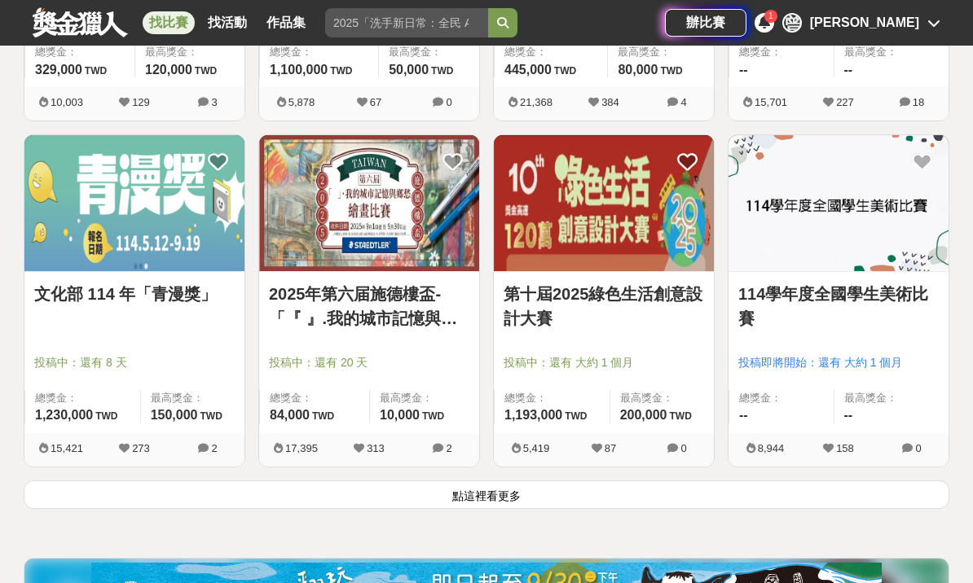
click at [490, 494] on button "點這裡看更多" at bounding box center [486, 495] width 925 height 29
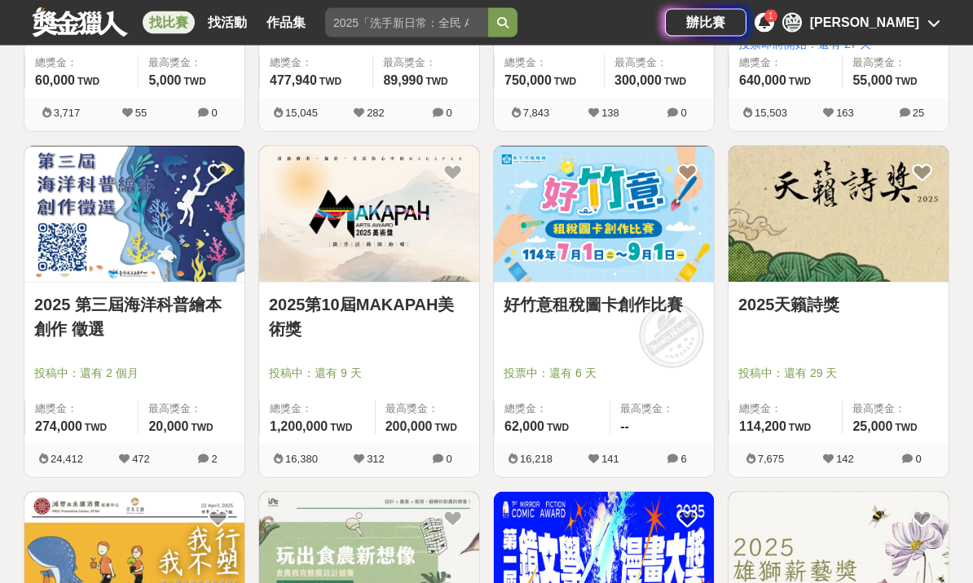
scroll to position [2643, 0]
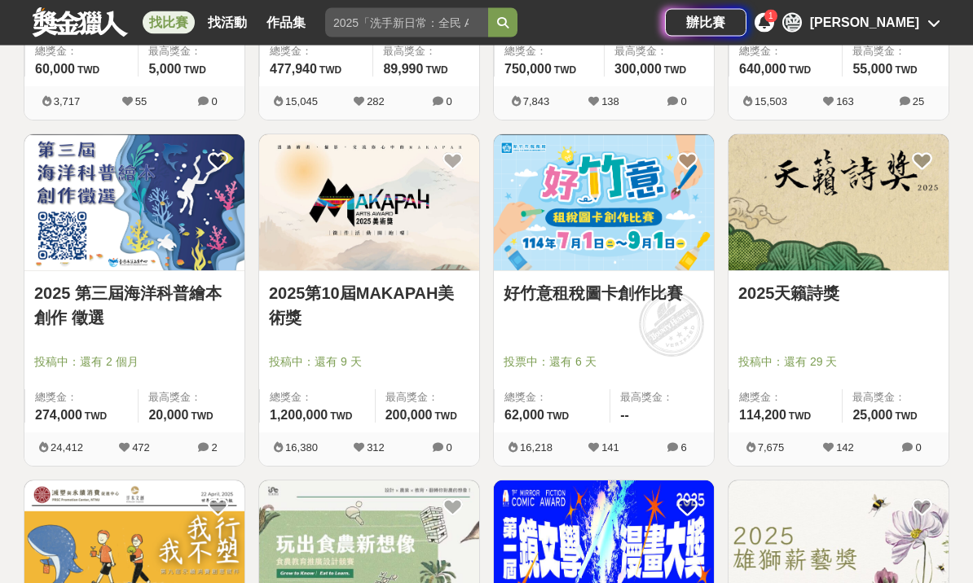
click at [683, 292] on link "好竹意租稅圖卡創作比賽" at bounding box center [603, 294] width 200 height 24
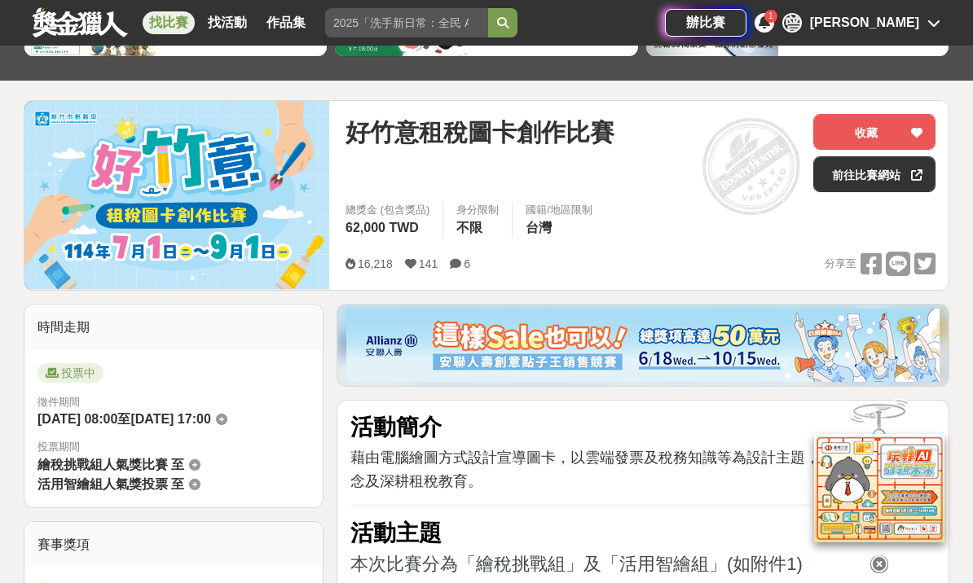
scroll to position [152, 0]
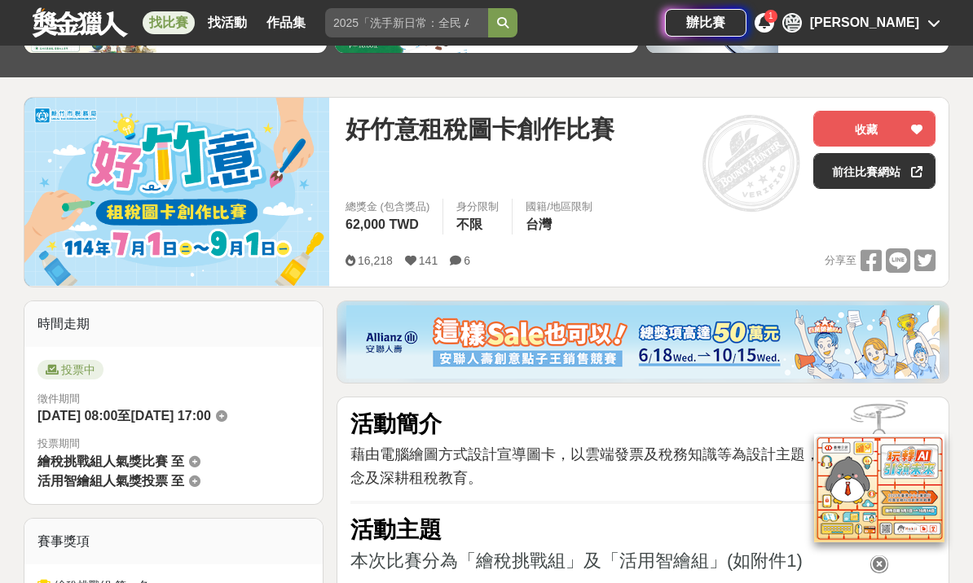
click at [227, 419] on icon at bounding box center [221, 416] width 11 height 11
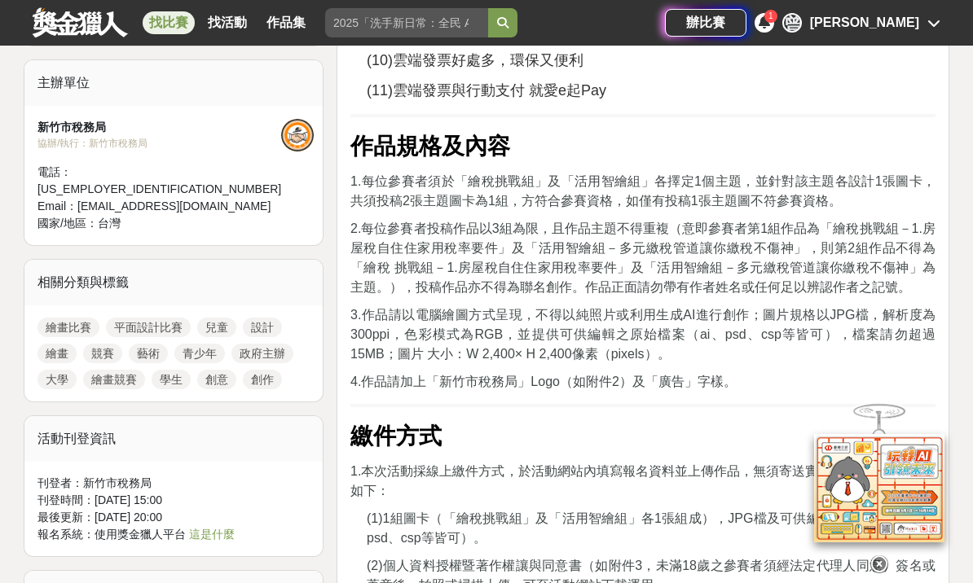
scroll to position [1375, 0]
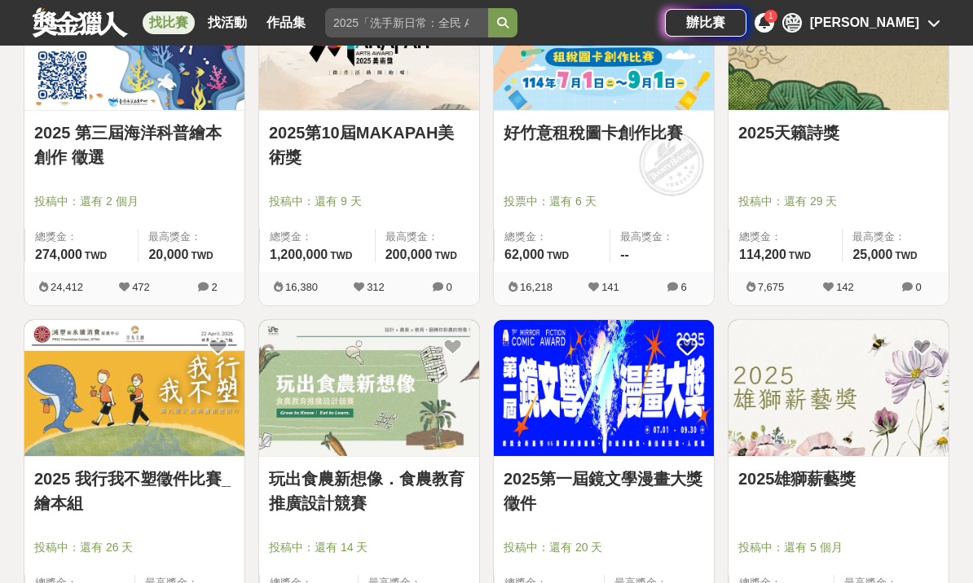
click at [154, 475] on link "2025 我行我不塑徵件比賽_繪本組" at bounding box center [134, 491] width 200 height 49
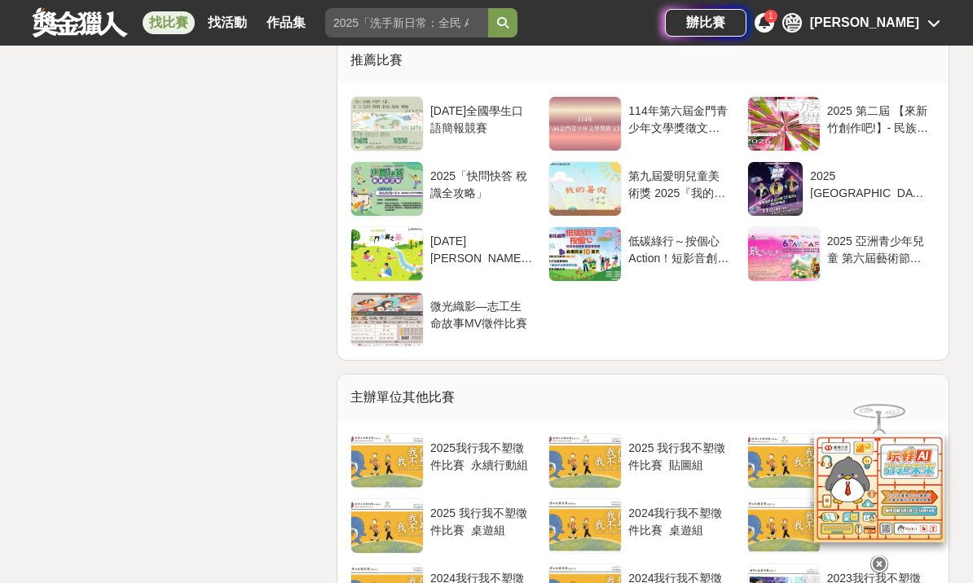
scroll to position [3030, 0]
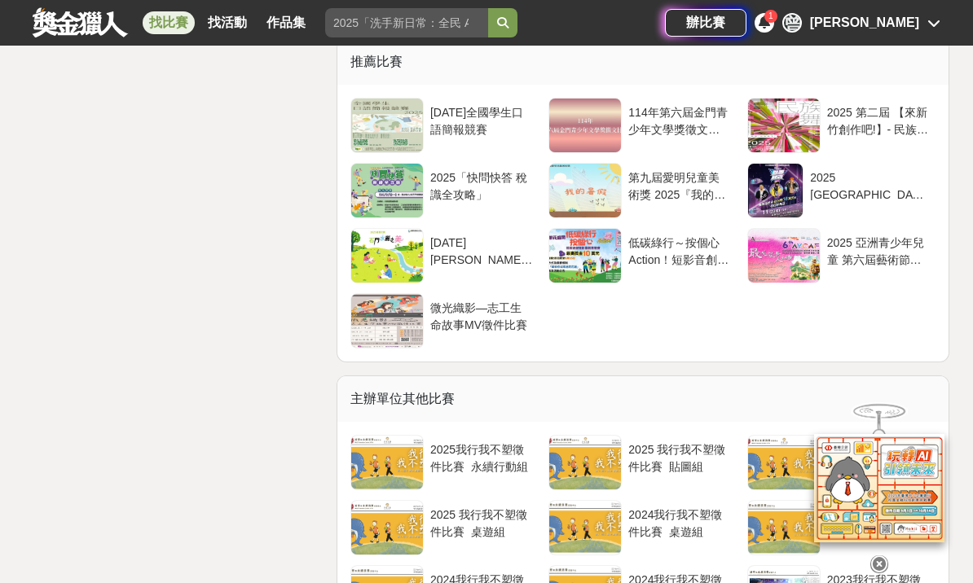
click at [490, 135] on div "2025年全國學生口語簡報競賽" at bounding box center [481, 119] width 102 height 31
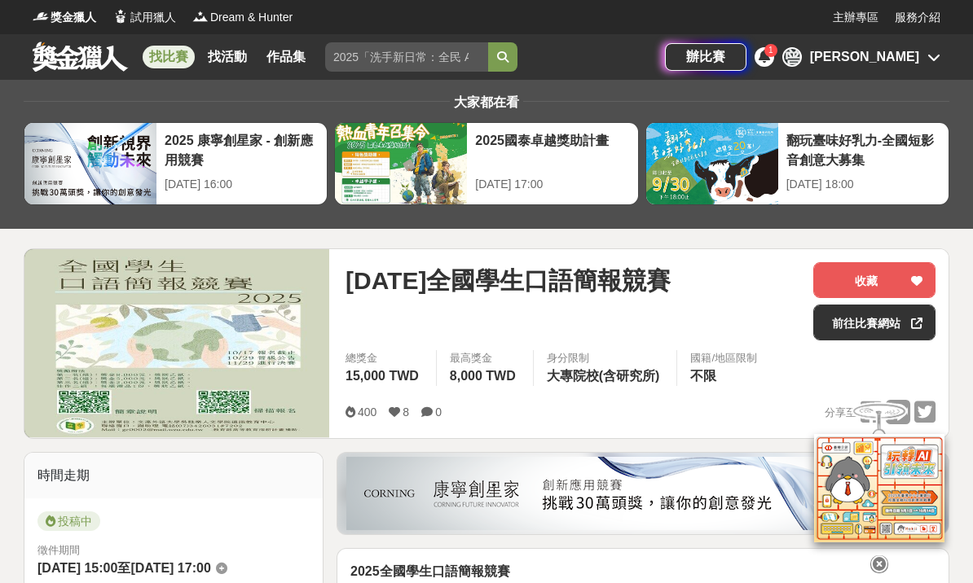
click at [891, 279] on button "收藏" at bounding box center [874, 280] width 122 height 36
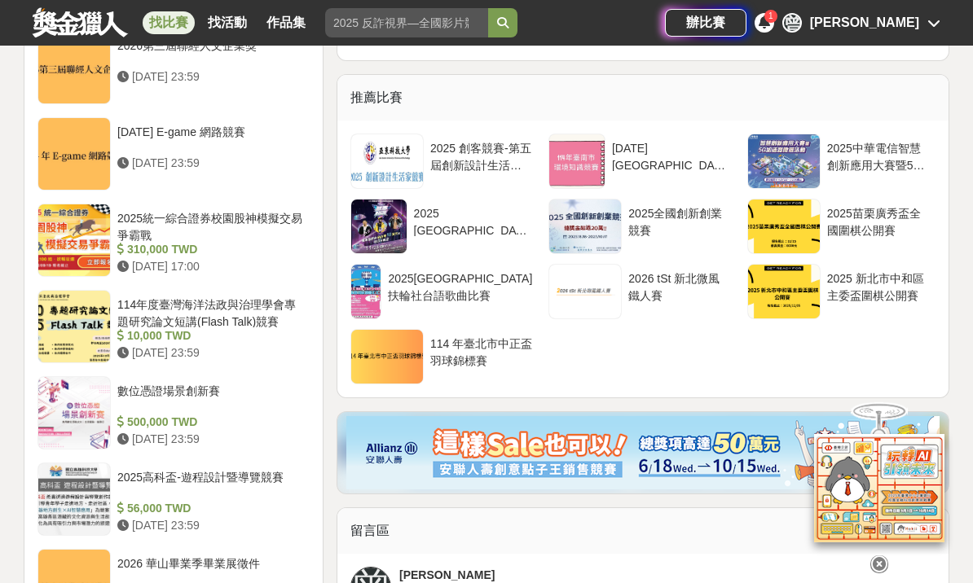
scroll to position [1611, 0]
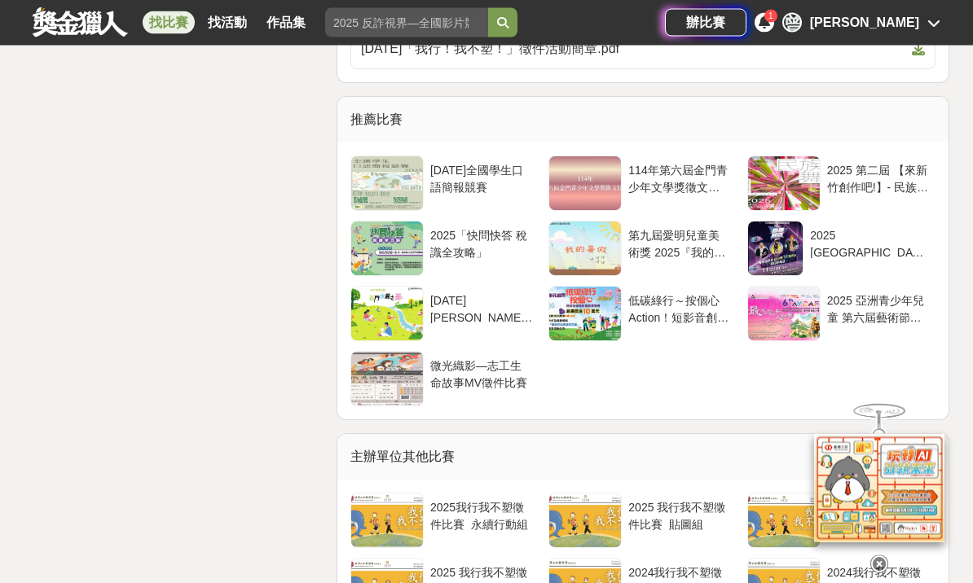
scroll to position [2962, 0]
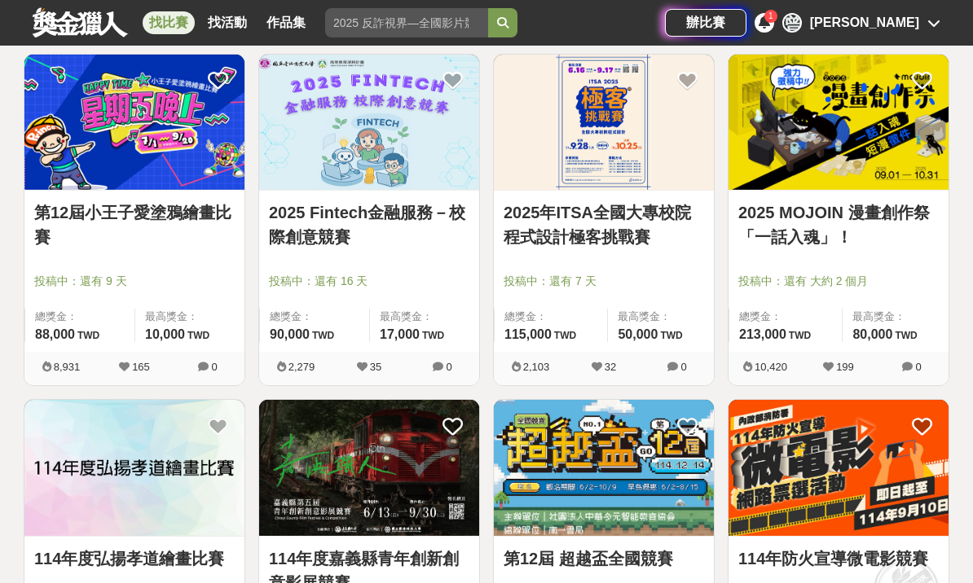
scroll to position [3325, 0]
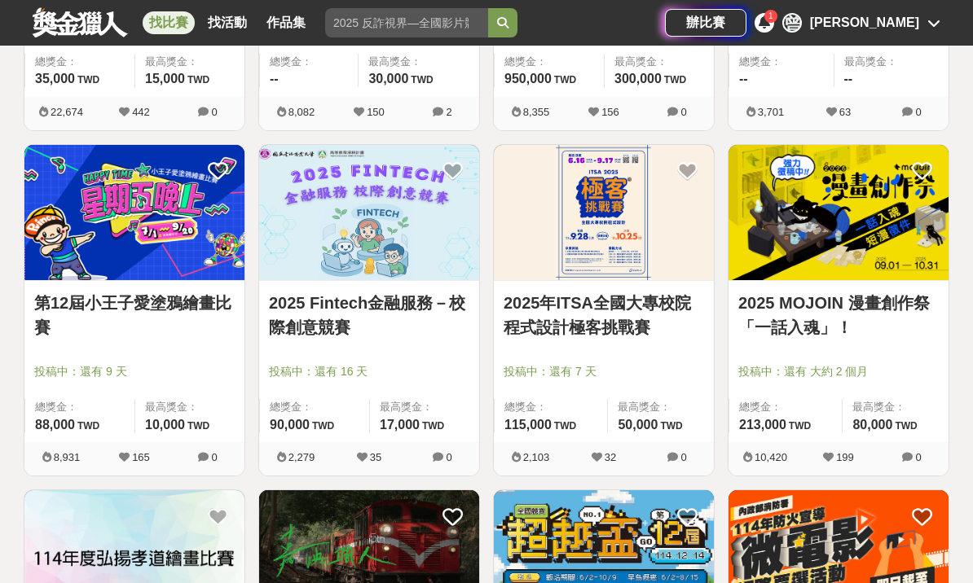
click at [892, 311] on link "2025 MOJOIN 漫畫創作祭「一話入魂」！" at bounding box center [838, 315] width 200 height 49
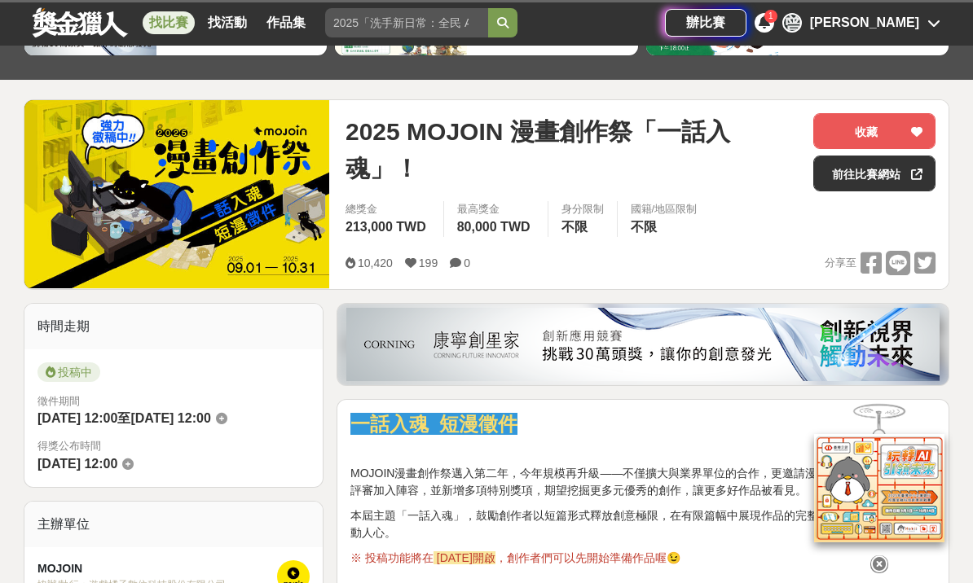
scroll to position [159, 0]
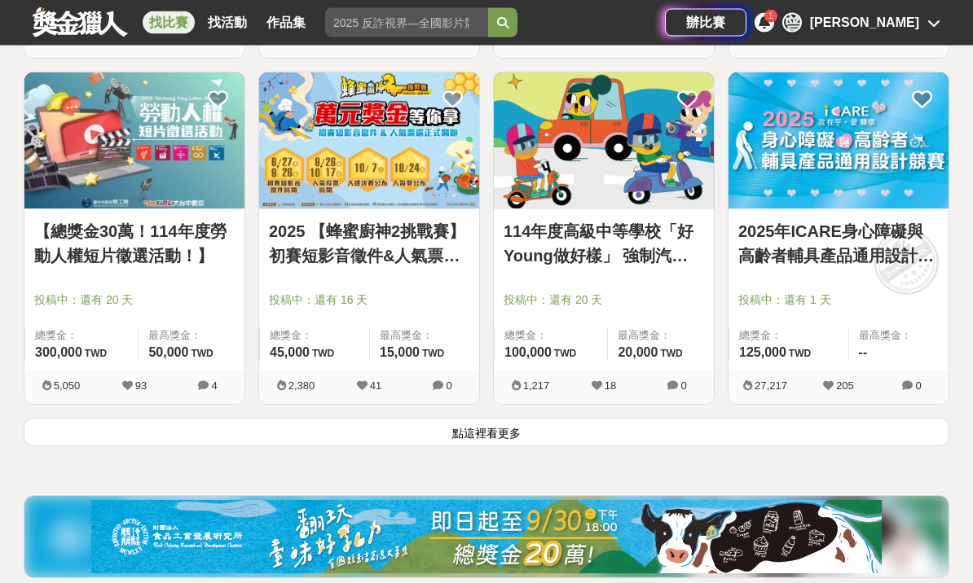
click at [736, 441] on button "點這裡看更多" at bounding box center [486, 433] width 925 height 29
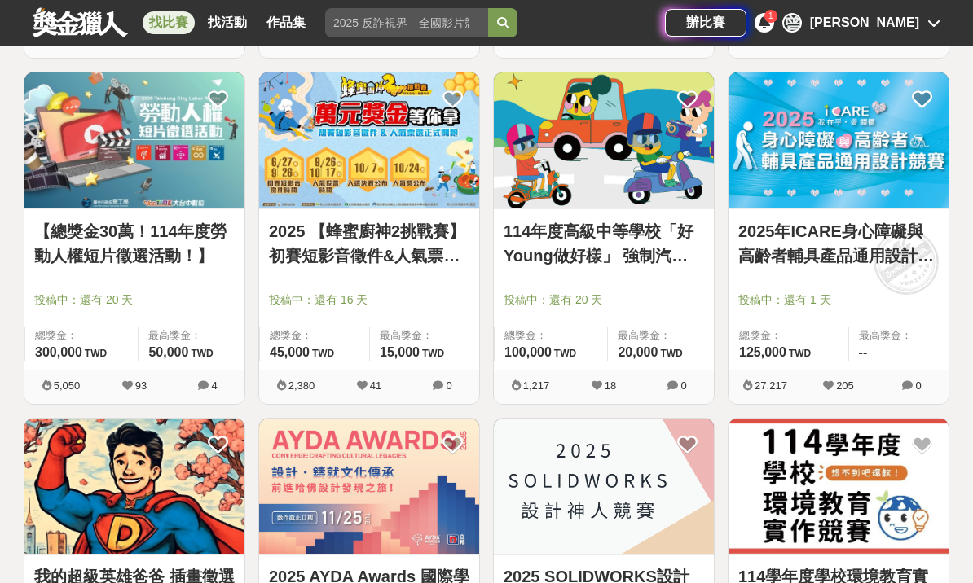
click at [666, 259] on link "114年度高級中等學校「好Young做好樣」 強制汽車責任保險宣導短片徵選活動" at bounding box center [603, 243] width 200 height 49
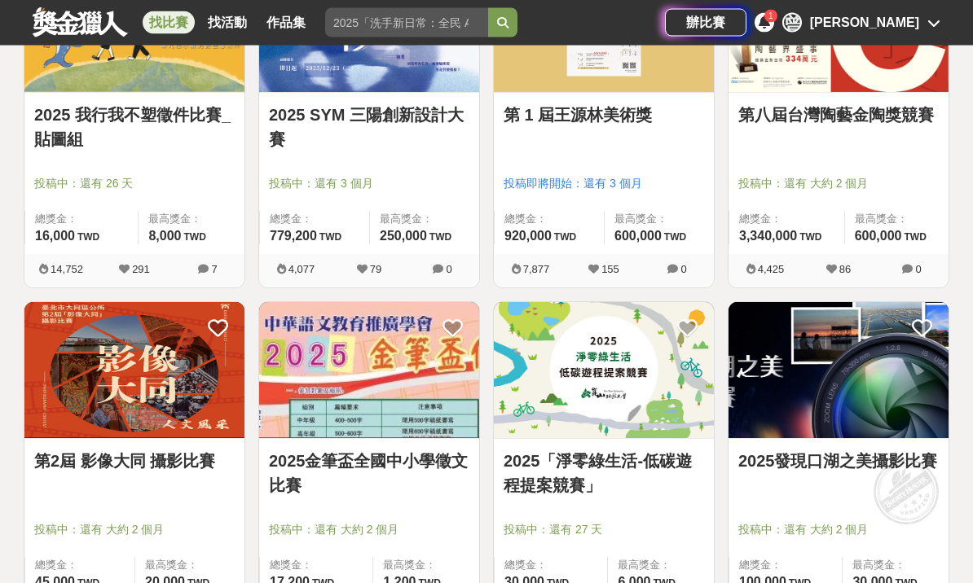
scroll to position [5935, 0]
click at [688, 462] on link "2025「淨零綠生活-低碳遊程提案競賽」" at bounding box center [603, 473] width 200 height 49
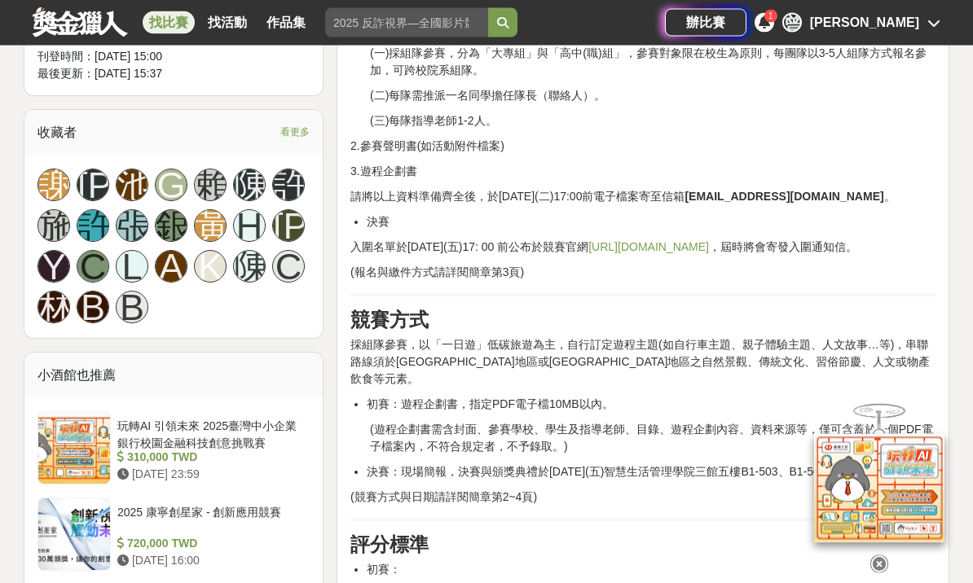
scroll to position [991, 0]
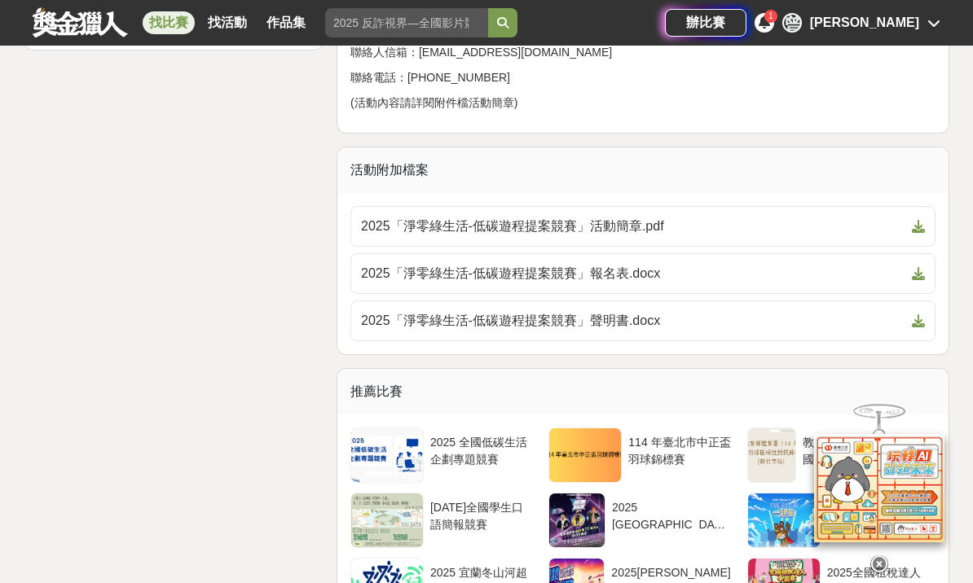
click at [746, 222] on span "2025「淨零綠生活-低碳遊程提案競賽」活動簡章.pdf" at bounding box center [633, 227] width 544 height 20
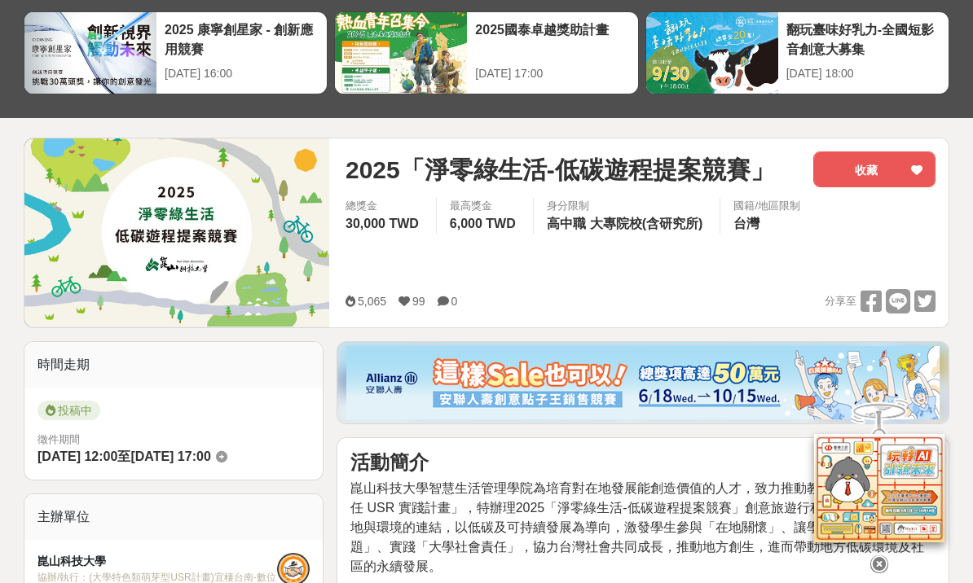
scroll to position [0, 0]
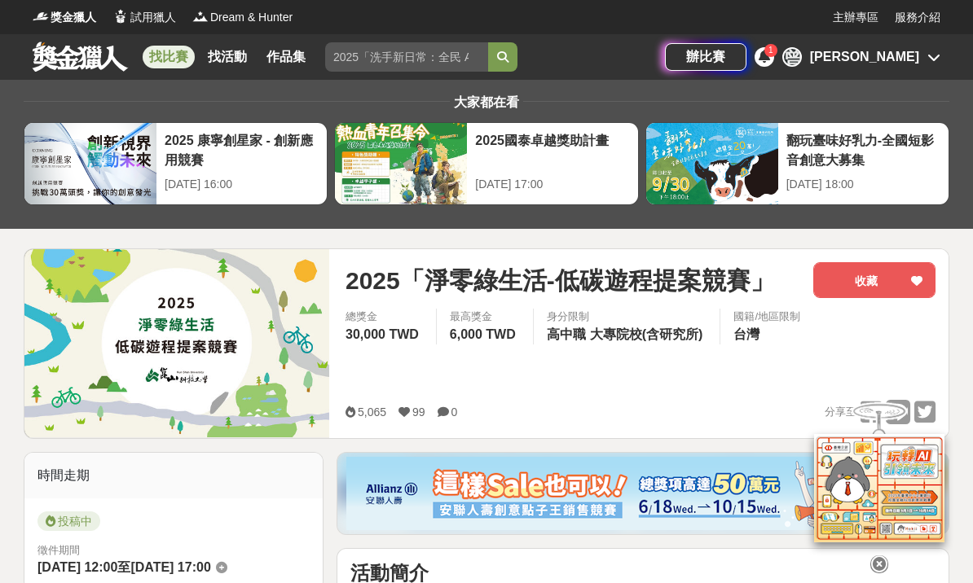
click at [920, 277] on icon at bounding box center [916, 280] width 11 height 11
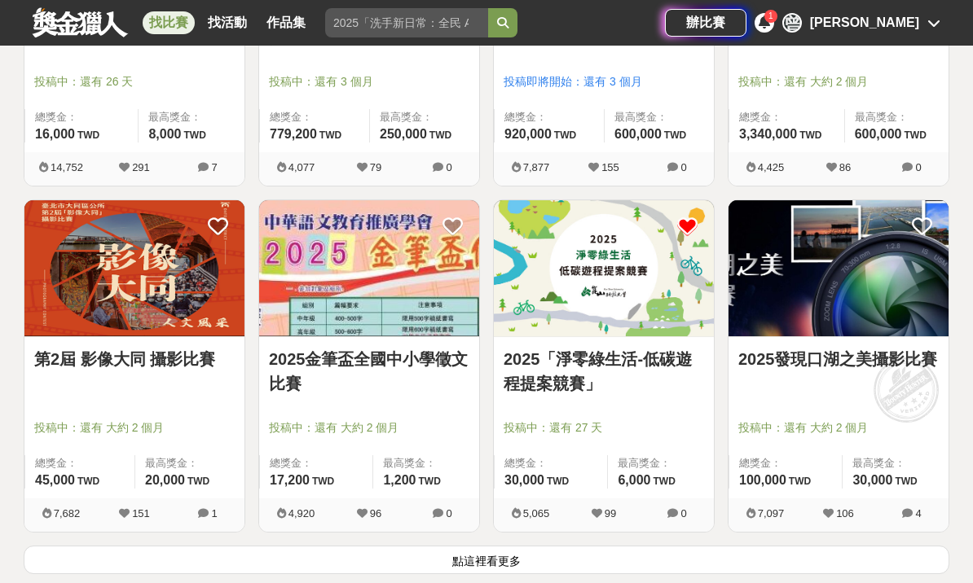
scroll to position [6405, 0]
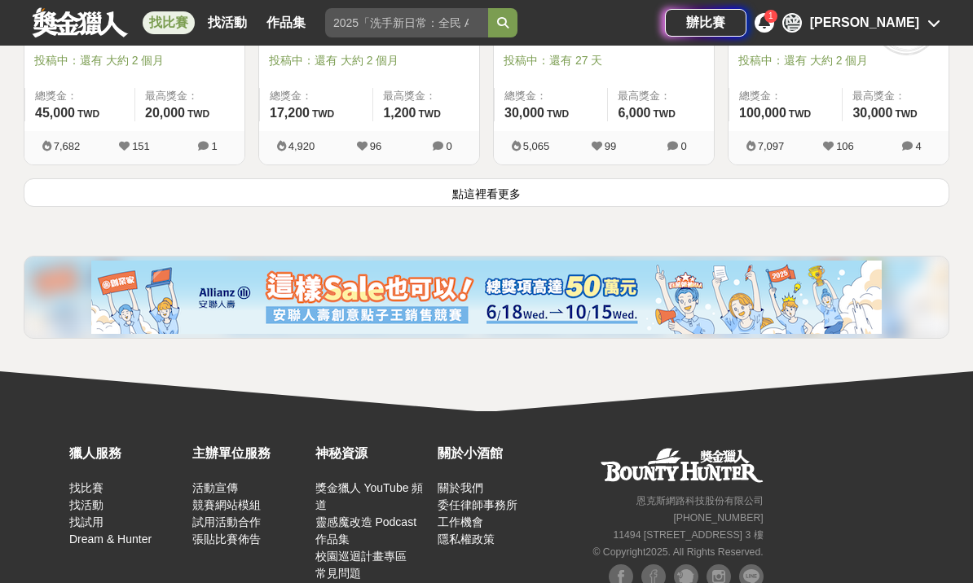
click at [510, 186] on button "點這裡看更多" at bounding box center [486, 192] width 925 height 29
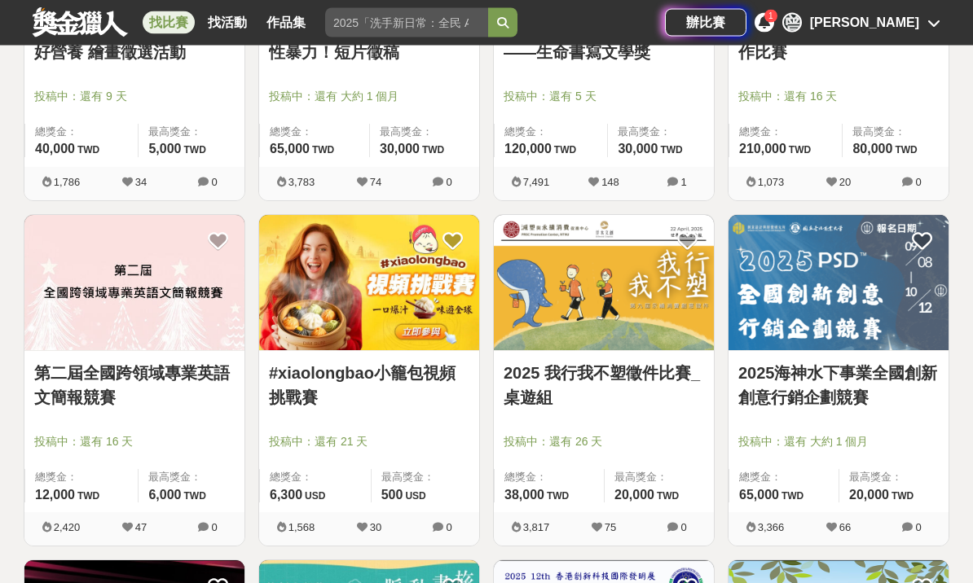
scroll to position [7060, 0]
click at [204, 364] on link "第二屆全國跨領域專業英語文簡報競賽" at bounding box center [134, 385] width 200 height 49
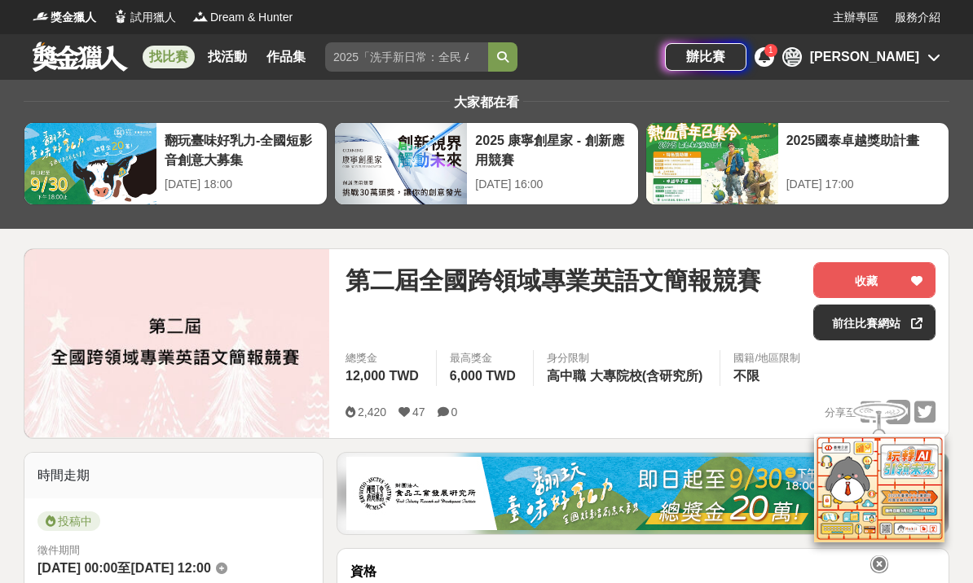
click at [903, 279] on button "收藏" at bounding box center [874, 280] width 122 height 36
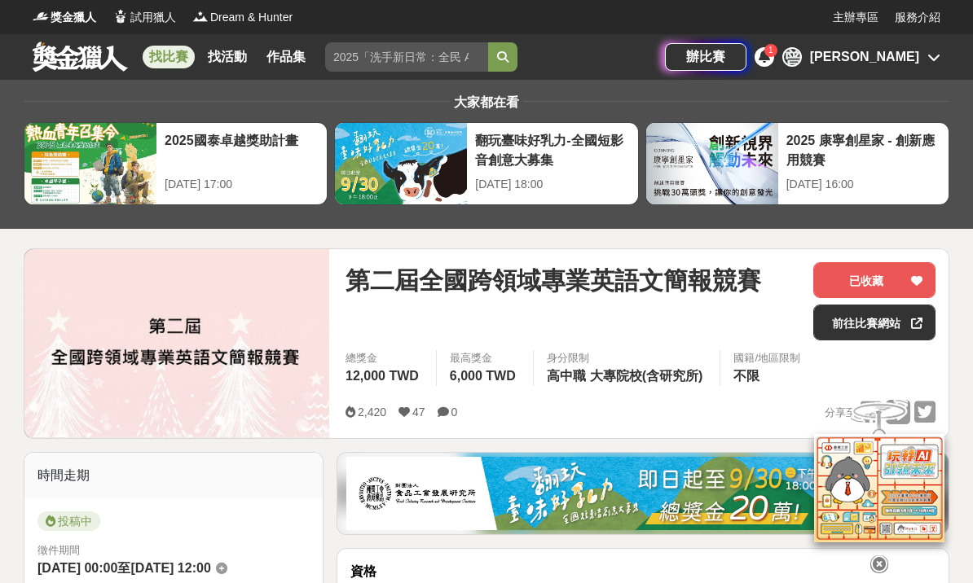
click at [262, 161] on div "2025國泰卓越獎助計畫" at bounding box center [242, 149] width 154 height 37
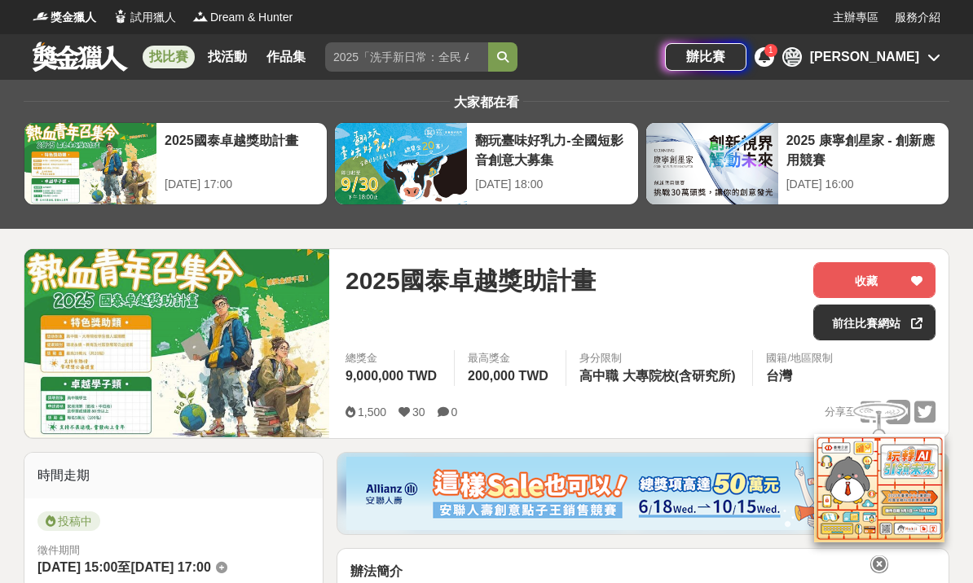
click at [287, 156] on div "2025國泰卓越獎助計畫" at bounding box center [242, 149] width 154 height 37
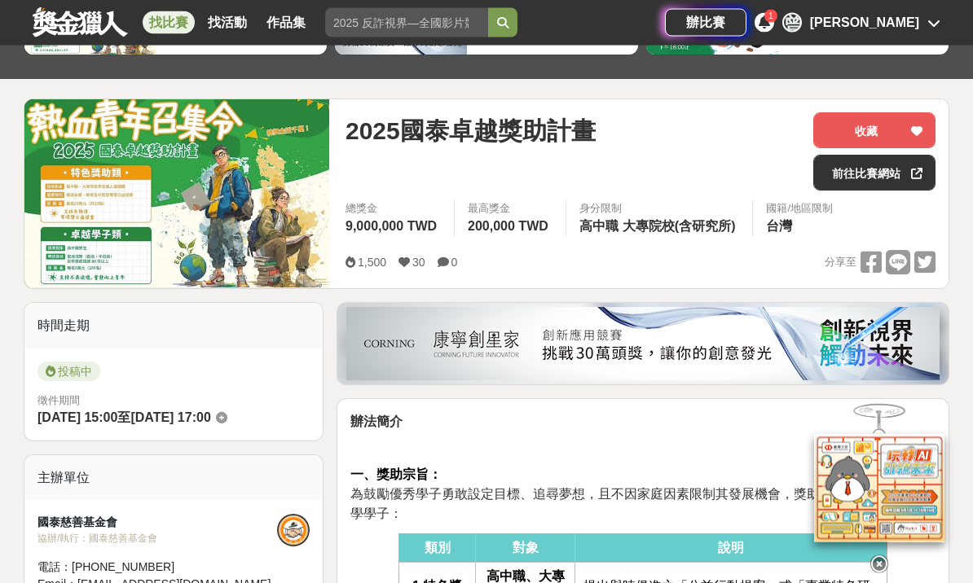
scroll to position [154, 0]
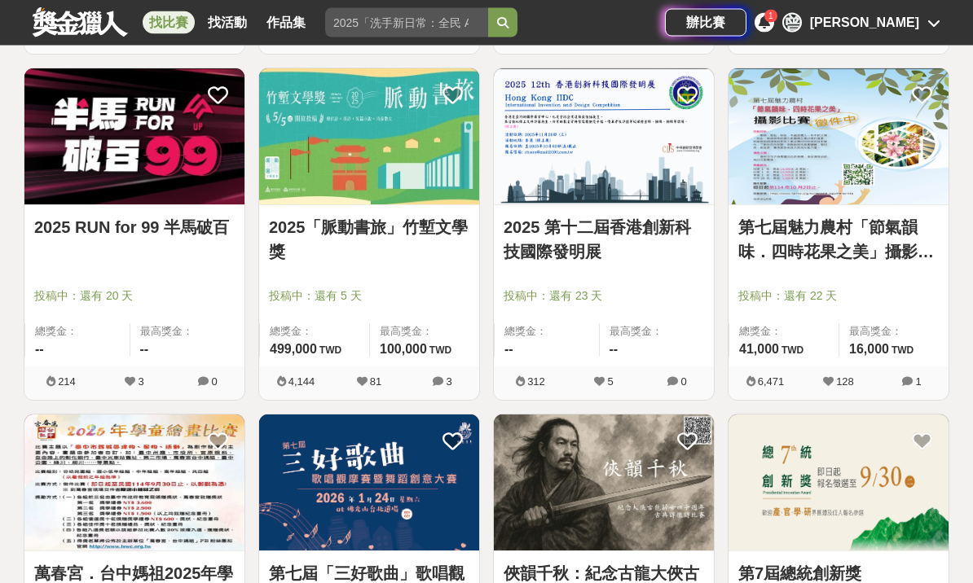
scroll to position [7553, 0]
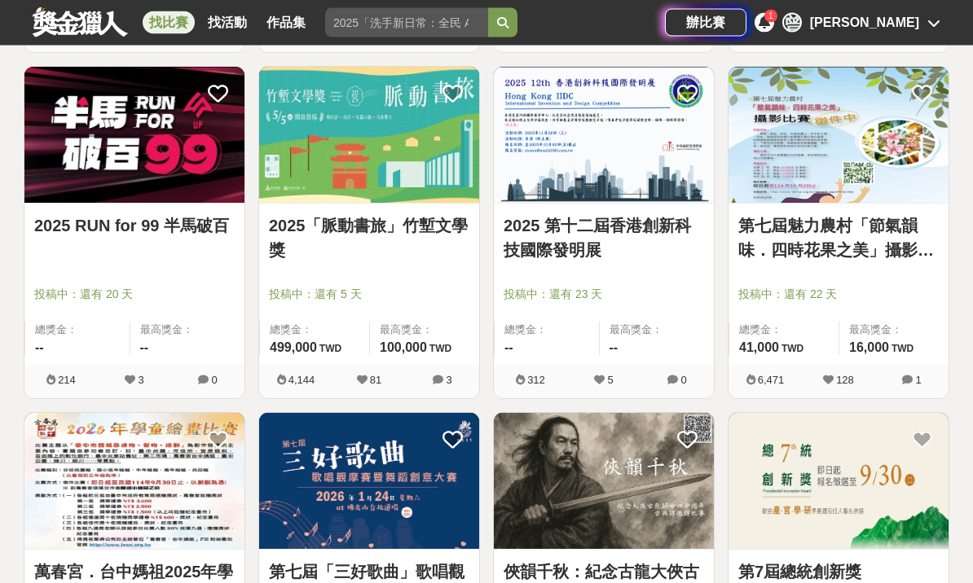
click at [675, 214] on link "2025 第十二屆香港創新科技國際發明展" at bounding box center [603, 238] width 200 height 49
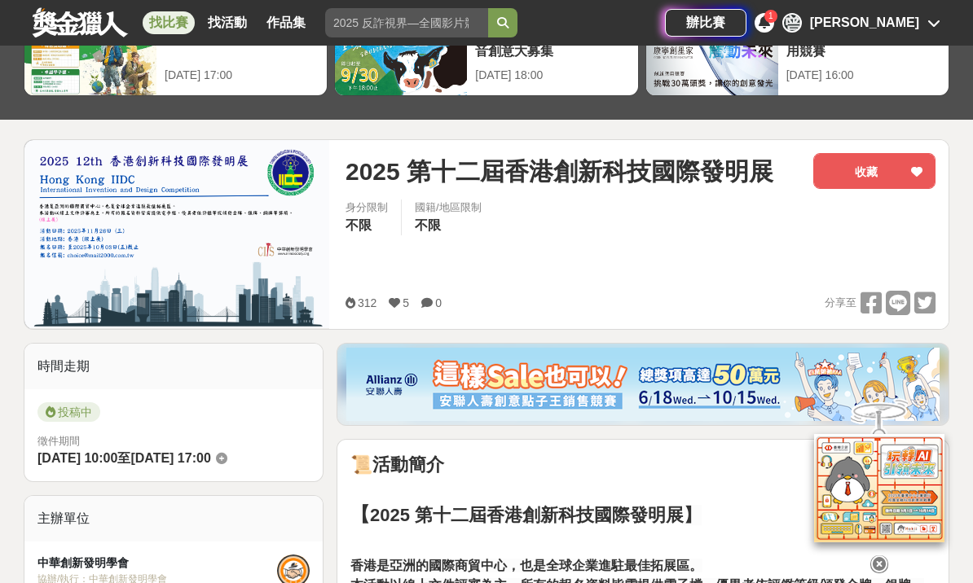
scroll to position [122, 0]
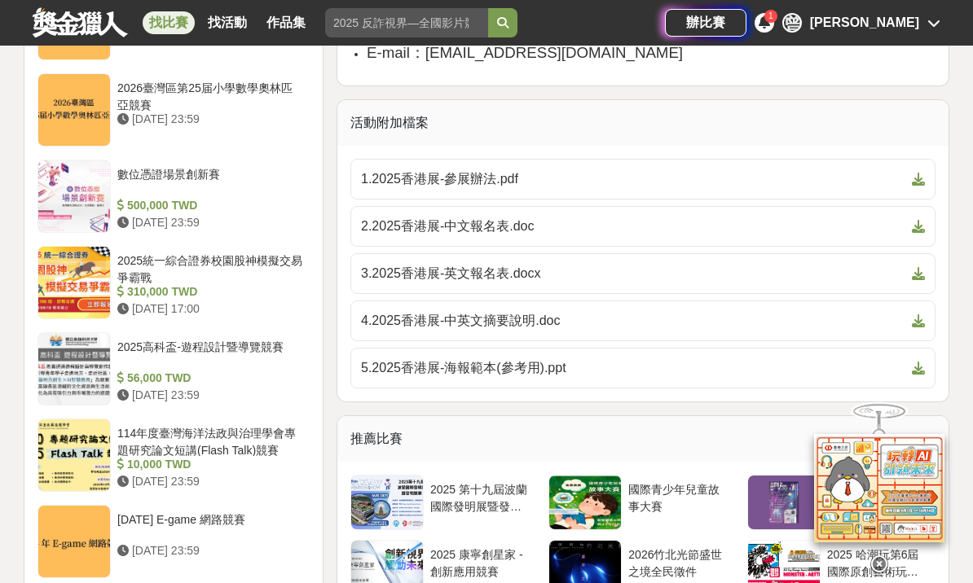
click at [472, 174] on span "1.2025香港展-參展辦法.pdf" at bounding box center [633, 179] width 544 height 20
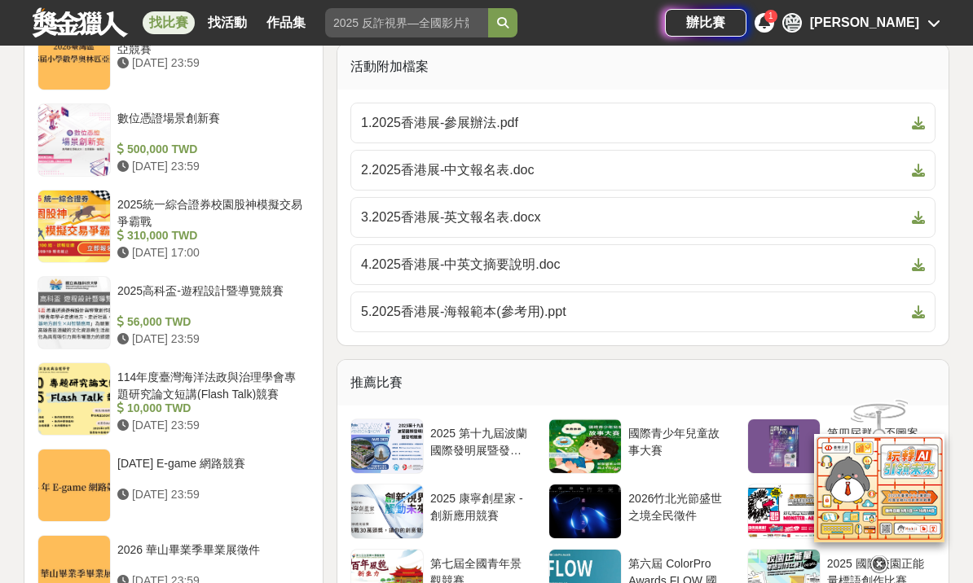
scroll to position [1668, 0]
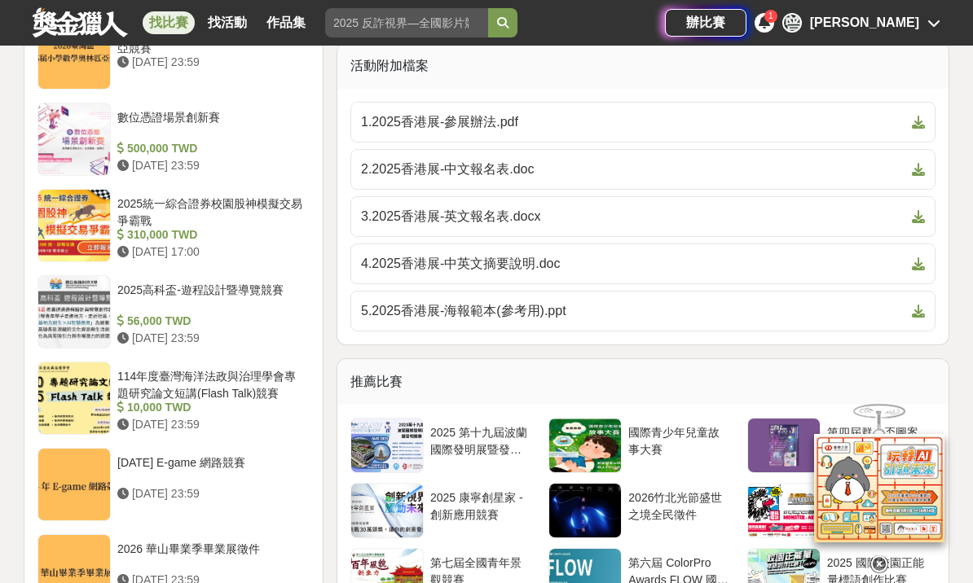
click at [486, 120] on span "1.2025香港展-參展辦法.pdf" at bounding box center [633, 122] width 544 height 20
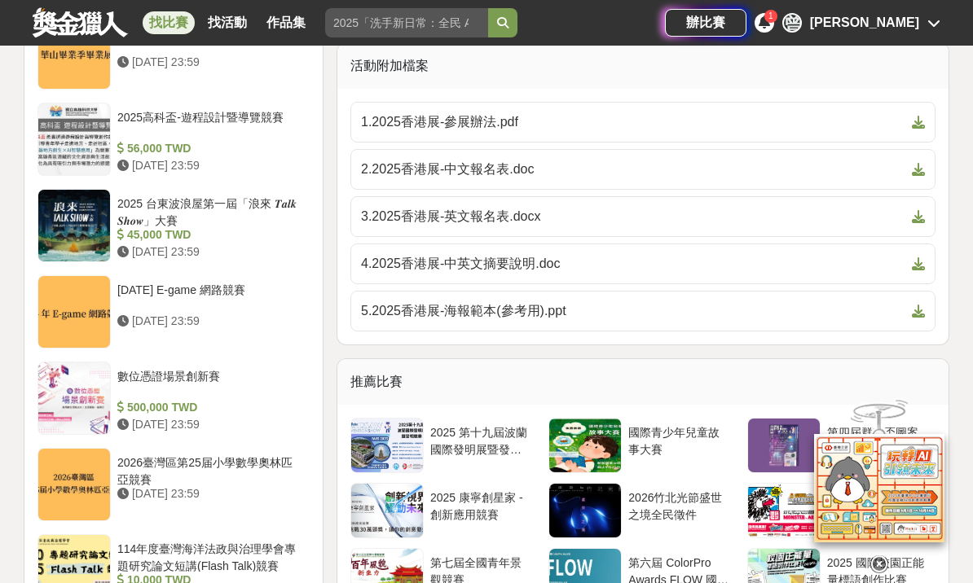
scroll to position [1728, 0]
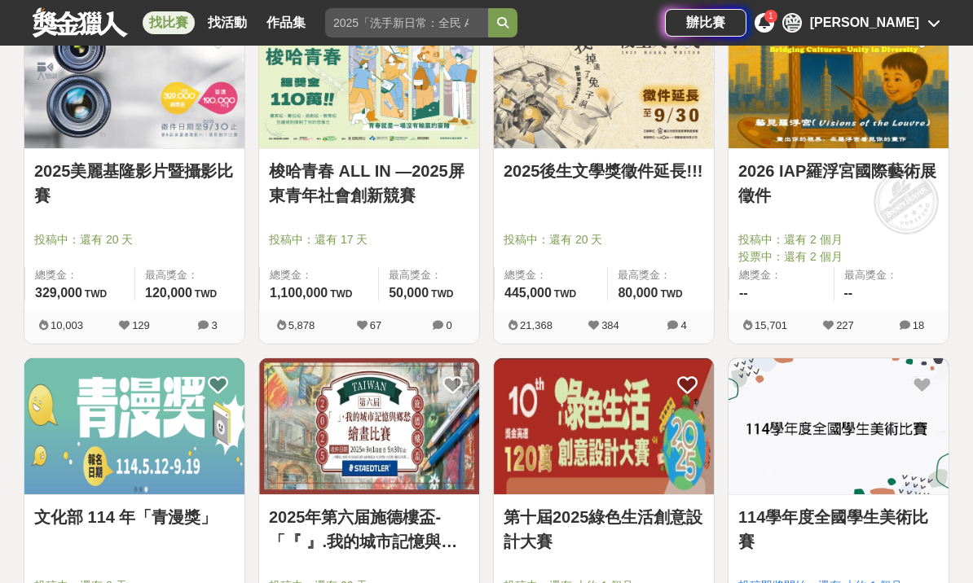
scroll to position [7611, 0]
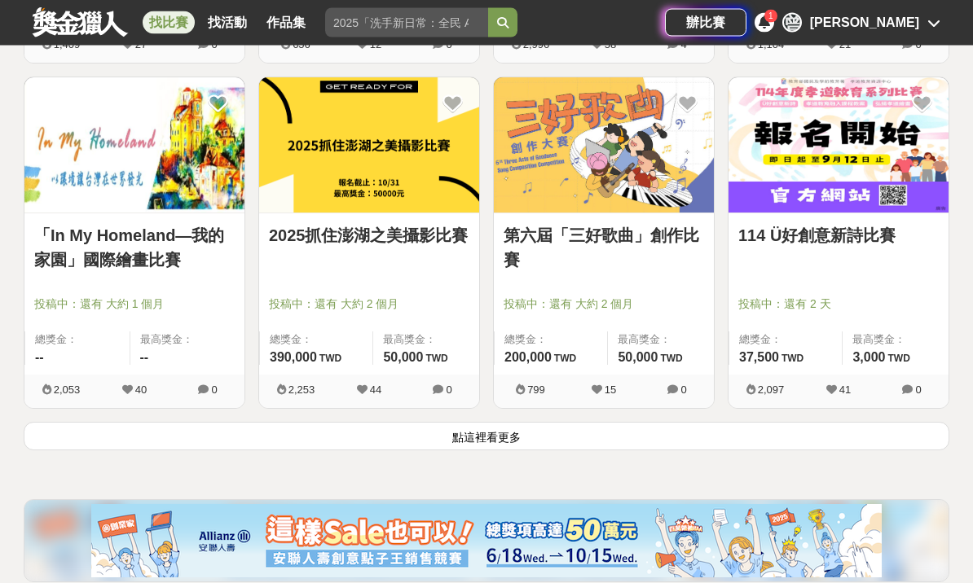
click at [491, 440] on button "點這裡看更多" at bounding box center [486, 437] width 925 height 29
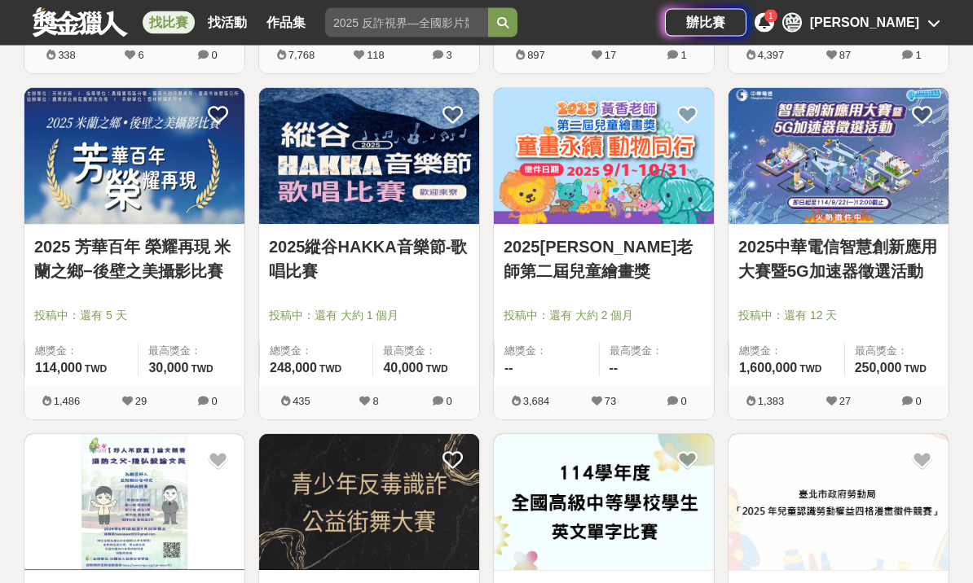
scroll to position [9624, 0]
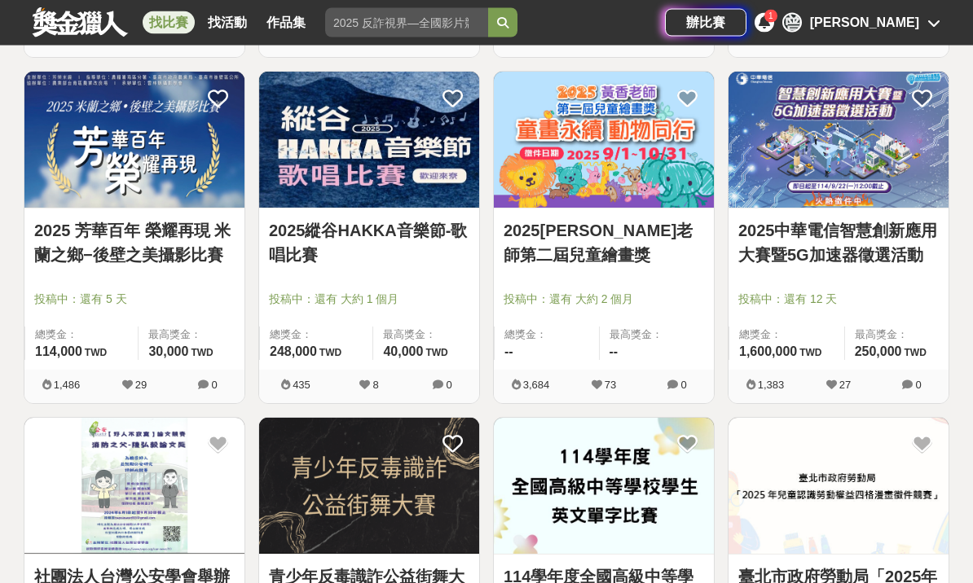
click at [907, 244] on link "2025中華電信智慧創新應用大賽暨5G加速器徵選活動" at bounding box center [838, 243] width 200 height 49
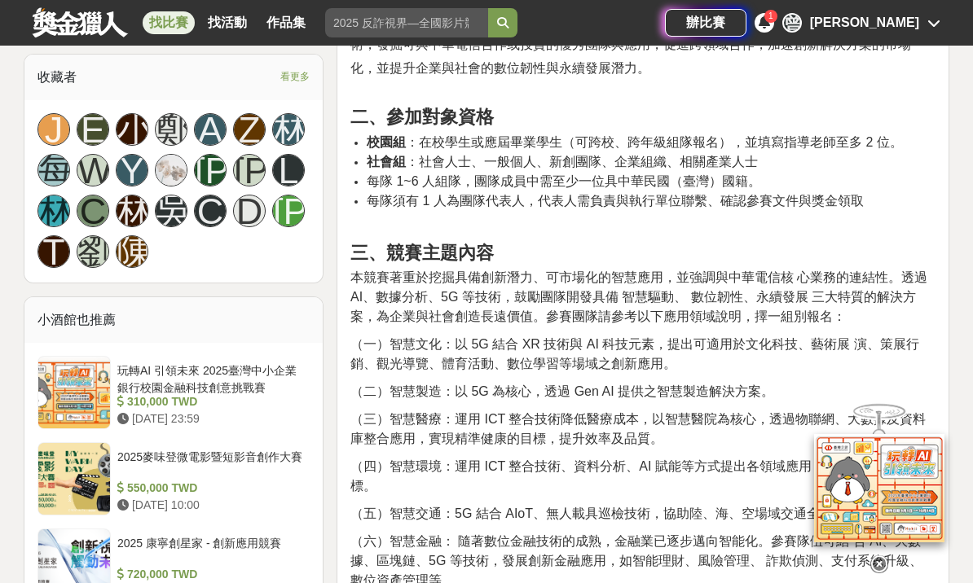
scroll to position [1003, 0]
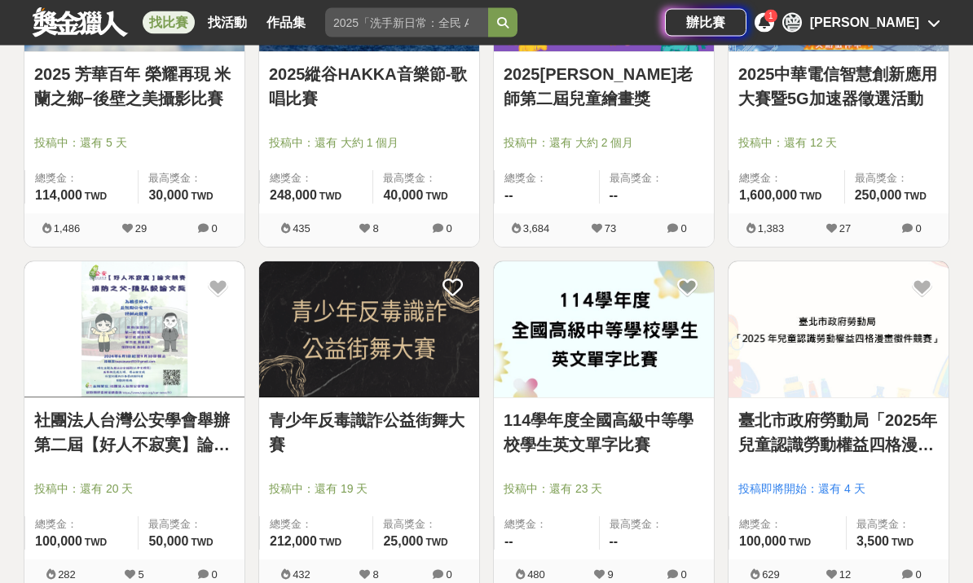
scroll to position [9794, 0]
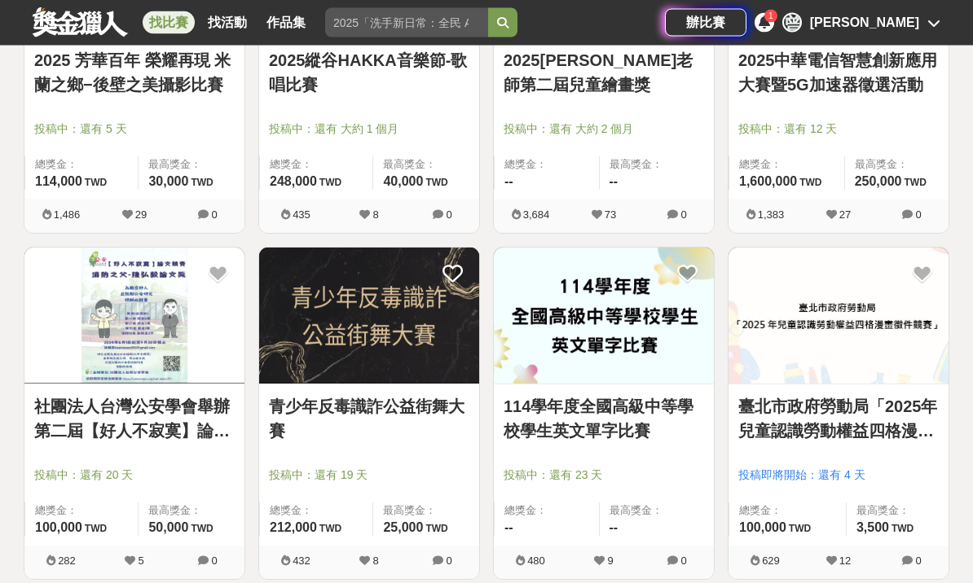
click at [661, 410] on link "114學年度全國高級中等學校學生英文單字比賽" at bounding box center [603, 419] width 200 height 49
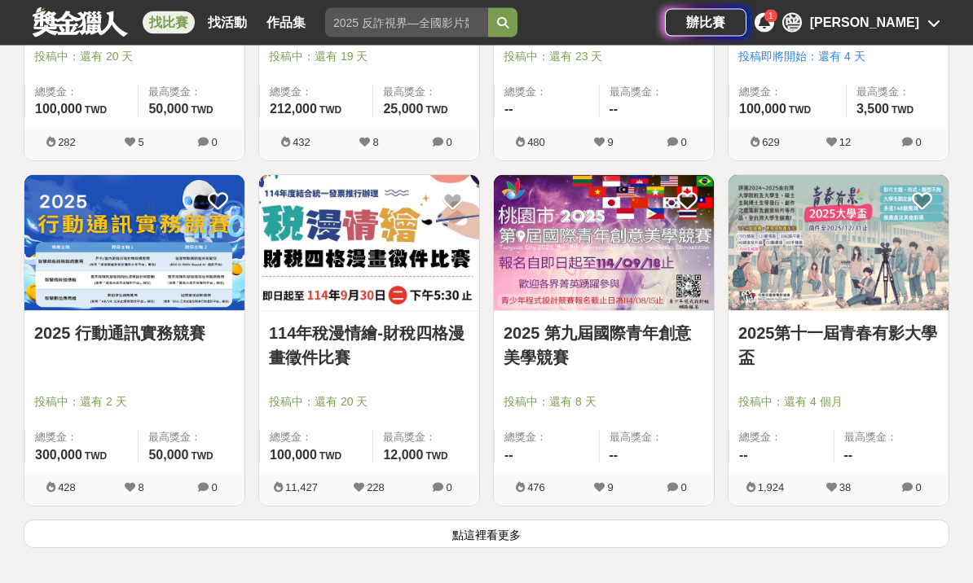
scroll to position [10215, 0]
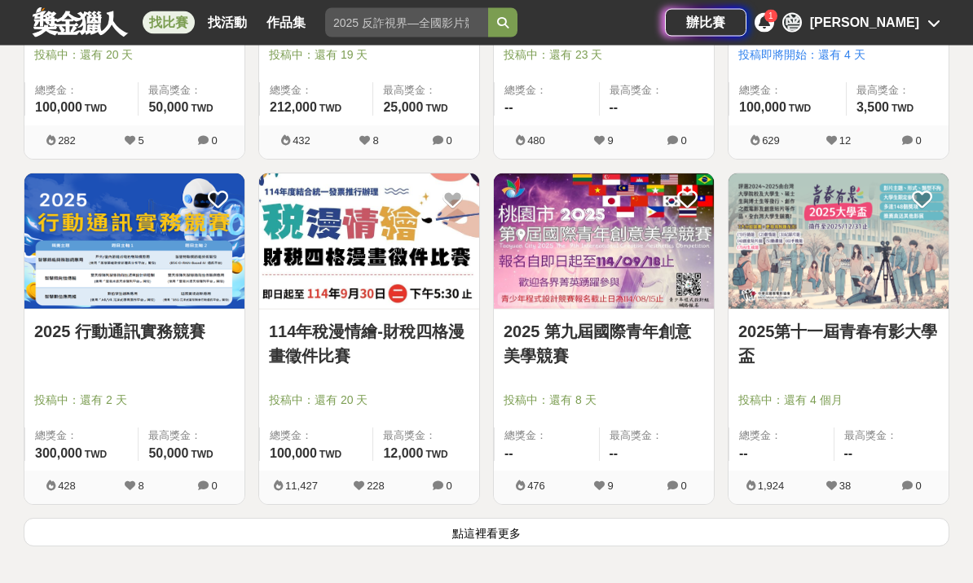
click at [514, 530] on button "點這裡看更多" at bounding box center [486, 533] width 925 height 29
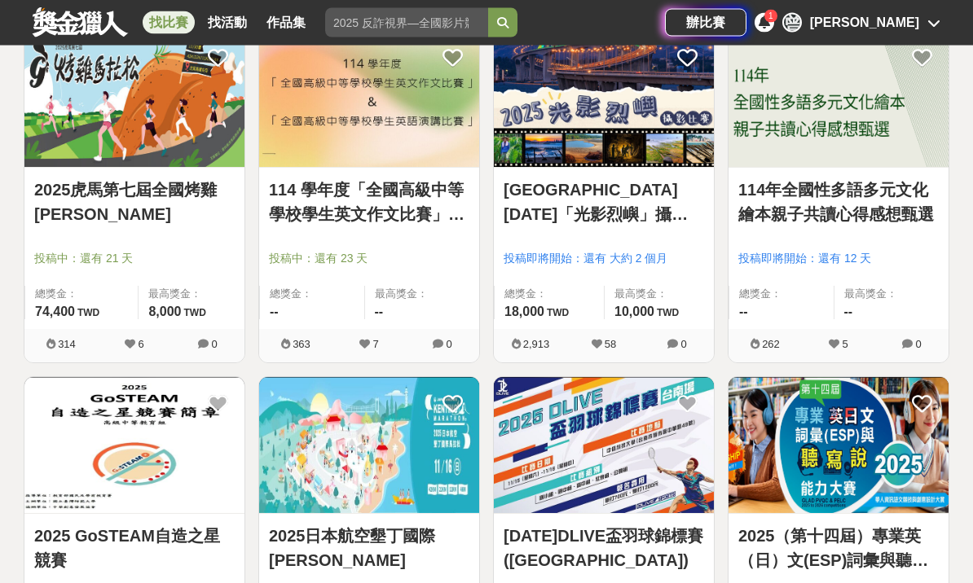
scroll to position [12087, 0]
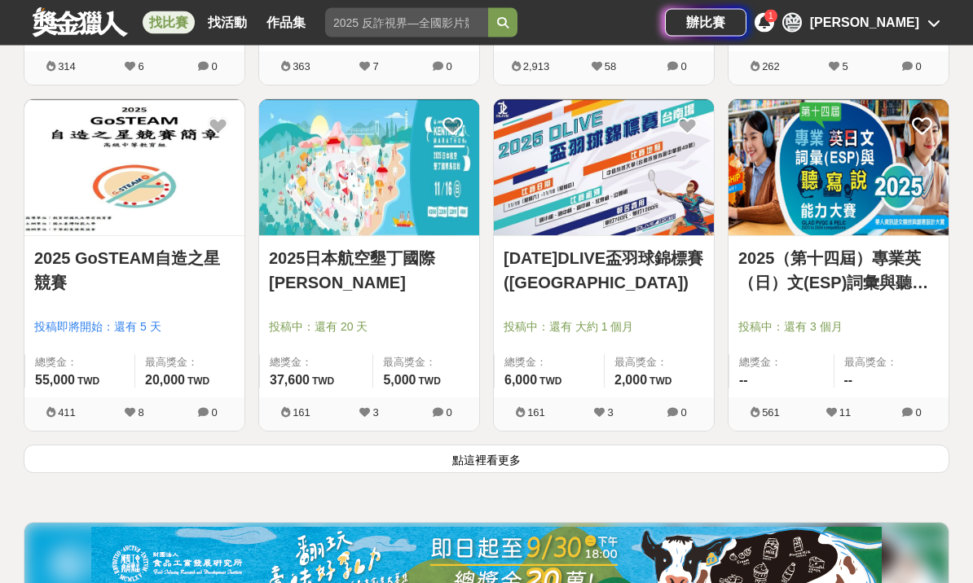
click at [492, 459] on button "點這裡看更多" at bounding box center [486, 460] width 925 height 29
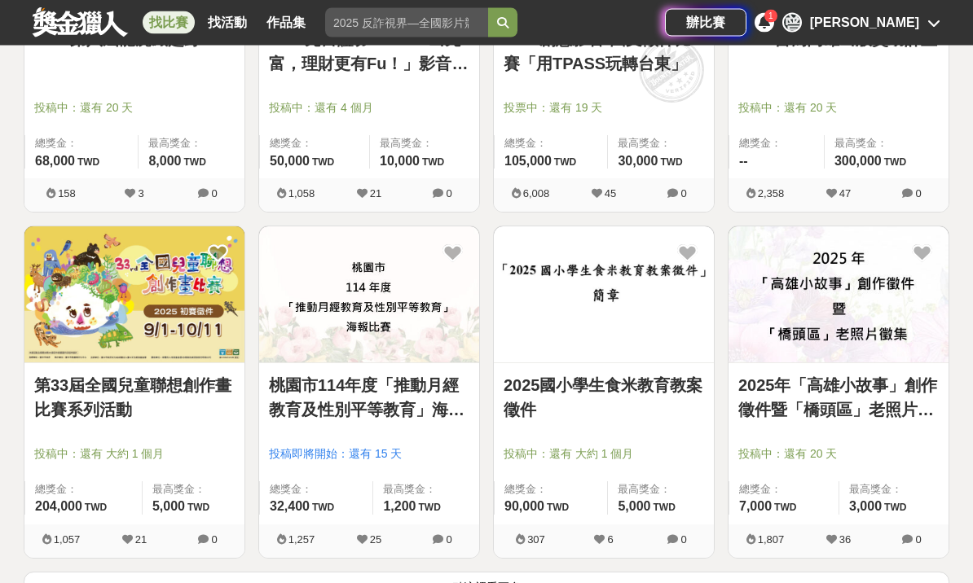
scroll to position [14313, 0]
click at [913, 22] on div "[PERSON_NAME]" at bounding box center [864, 23] width 109 height 20
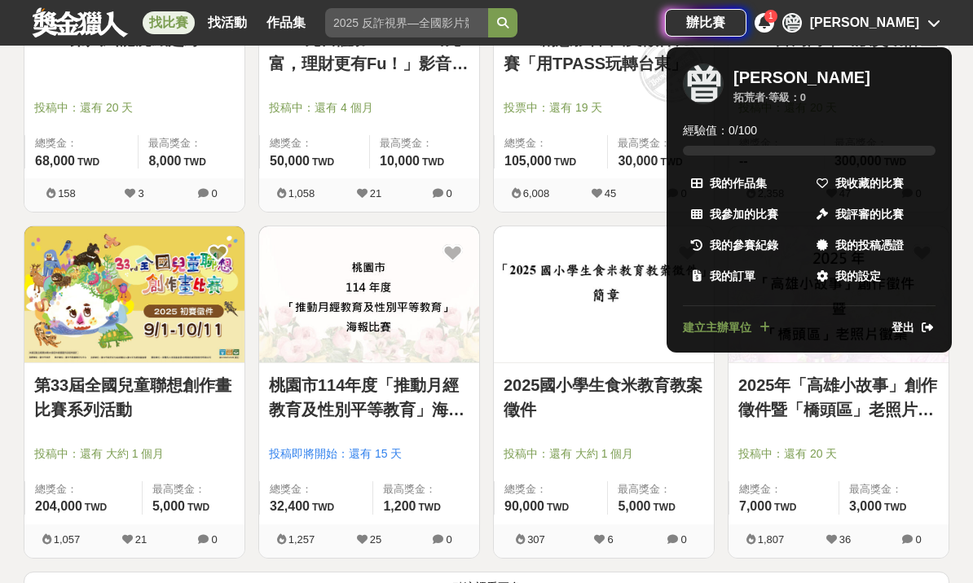
click at [880, 187] on span "我收藏的比賽" at bounding box center [869, 183] width 68 height 17
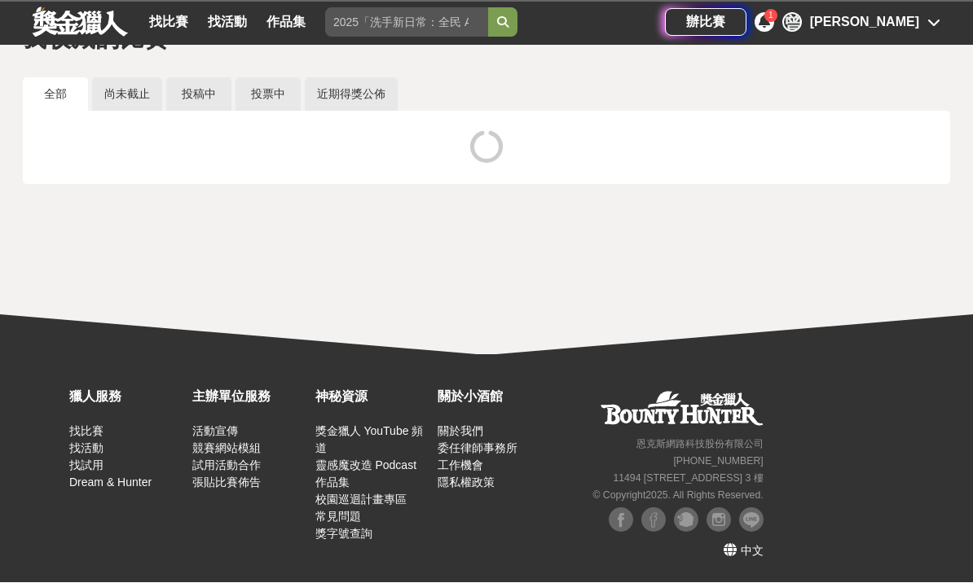
scroll to position [1, 0]
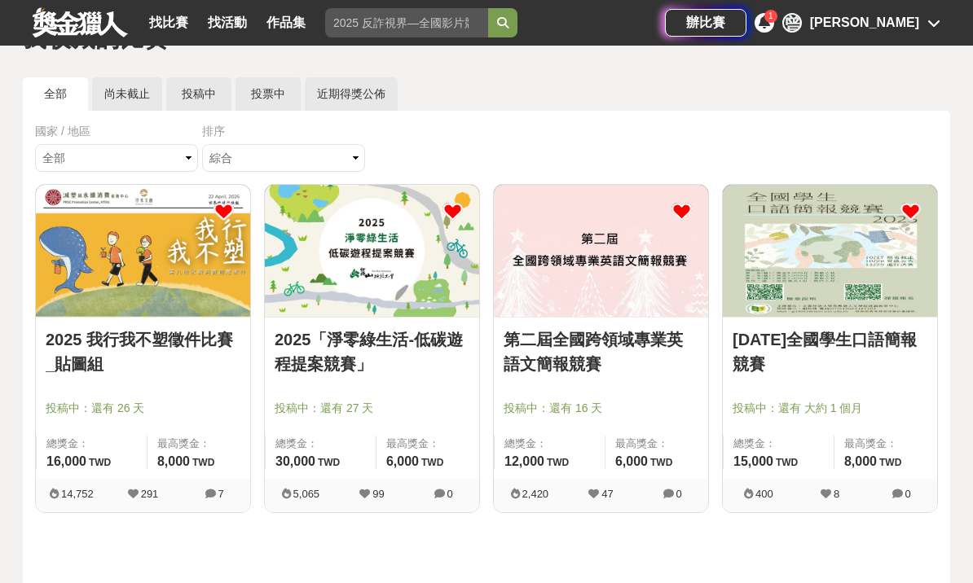
click at [884, 342] on link "2025年全國學生口語簡報競賽" at bounding box center [829, 351] width 195 height 49
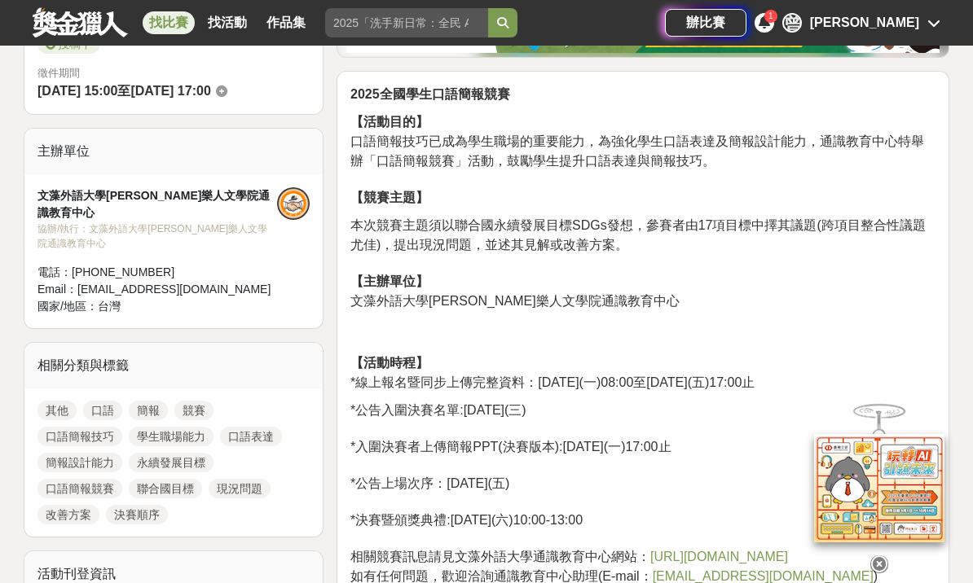
scroll to position [487, 0]
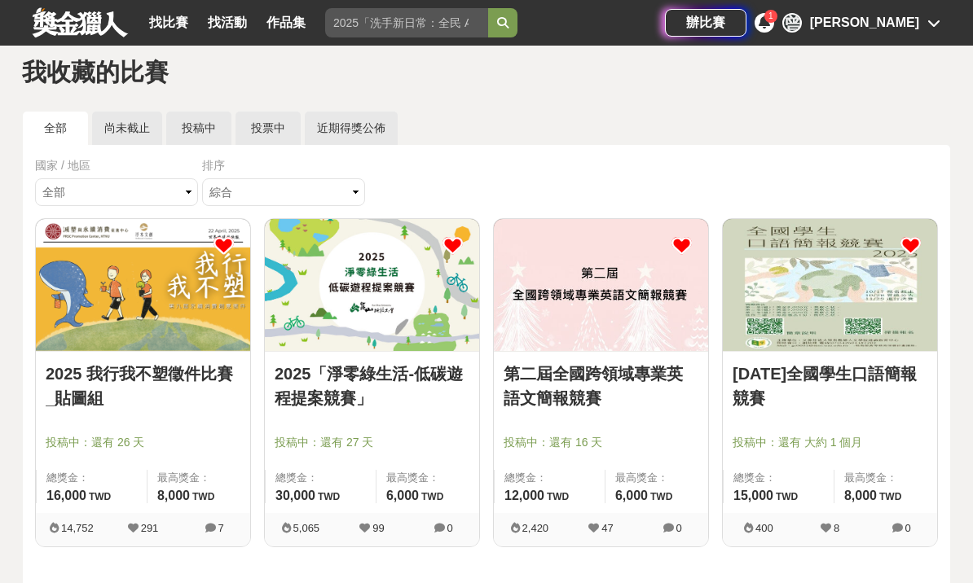
scroll to position [56, 0]
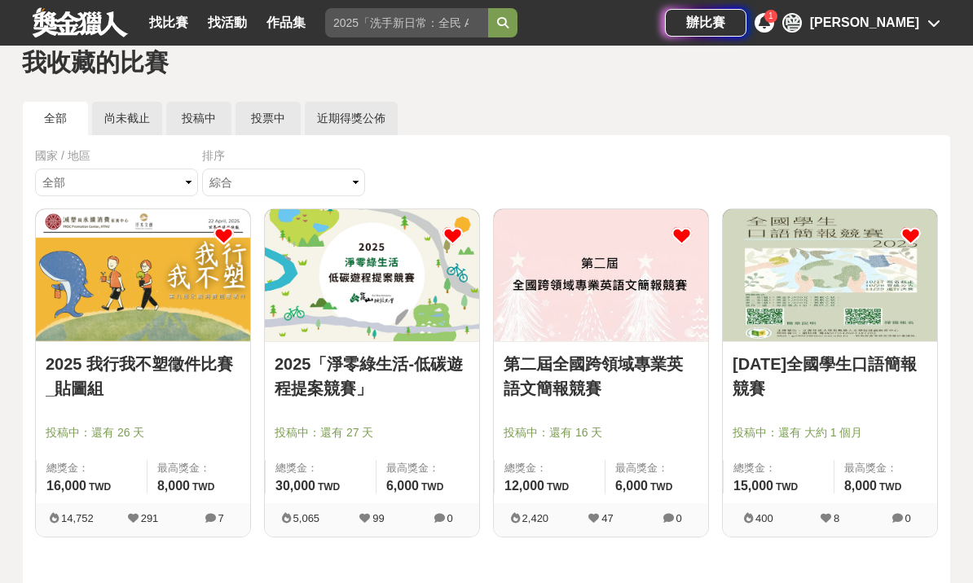
click at [635, 371] on link "第二屆全國跨領域專業英語文簡報競賽" at bounding box center [600, 376] width 195 height 49
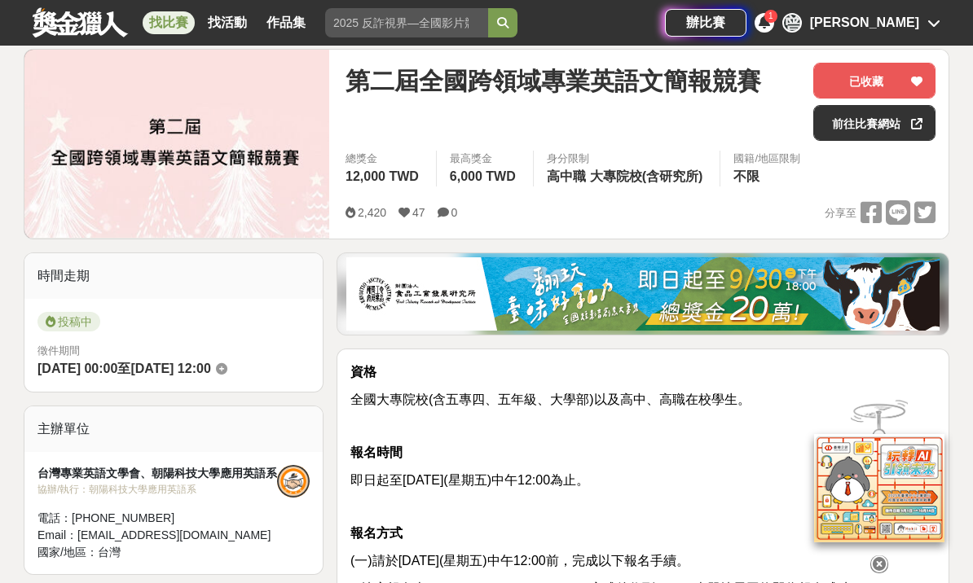
scroll to position [200, 0]
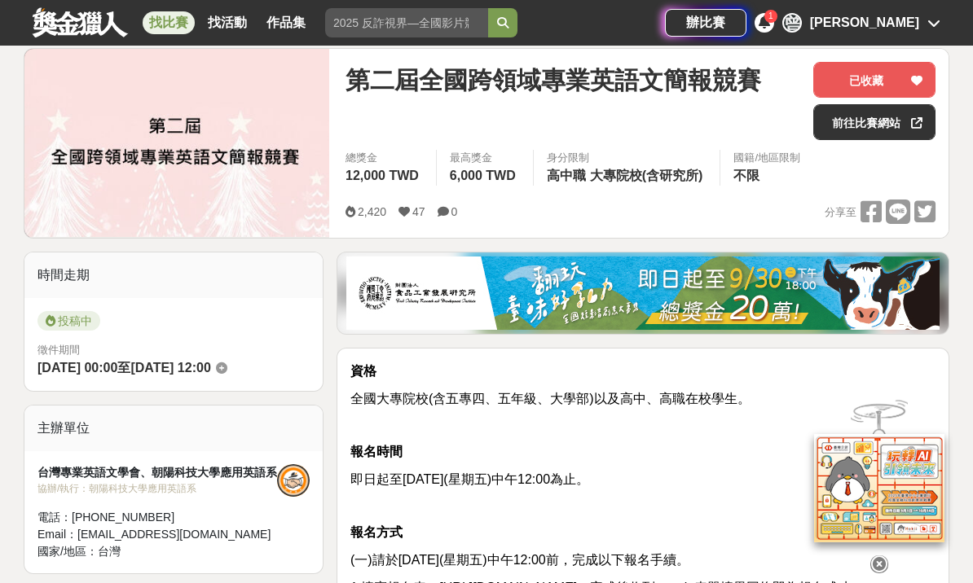
click at [923, 115] on div at bounding box center [916, 122] width 16 height 34
